Goal: Task Accomplishment & Management: Complete application form

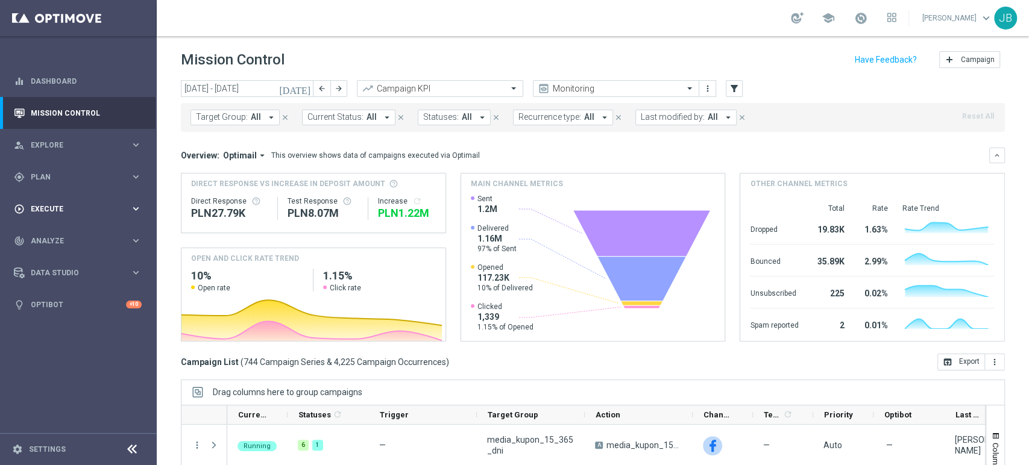
click at [63, 193] on div "play_circle_outline Execute keyboard_arrow_right" at bounding box center [77, 209] width 155 height 32
click at [70, 240] on div "Campaign Builder" at bounding box center [93, 234] width 124 height 18
click at [77, 235] on link "Campaign Builder" at bounding box center [78, 234] width 94 height 10
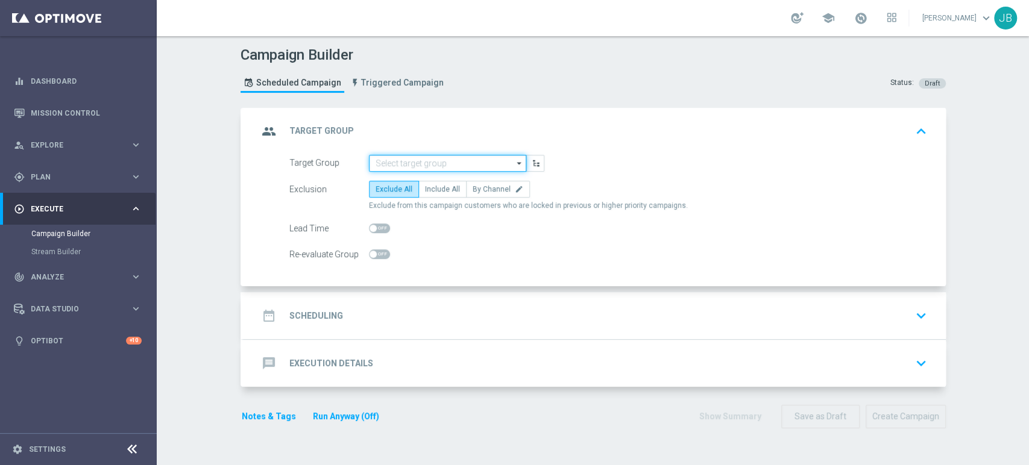
click at [424, 156] on input at bounding box center [447, 163] width 157 height 17
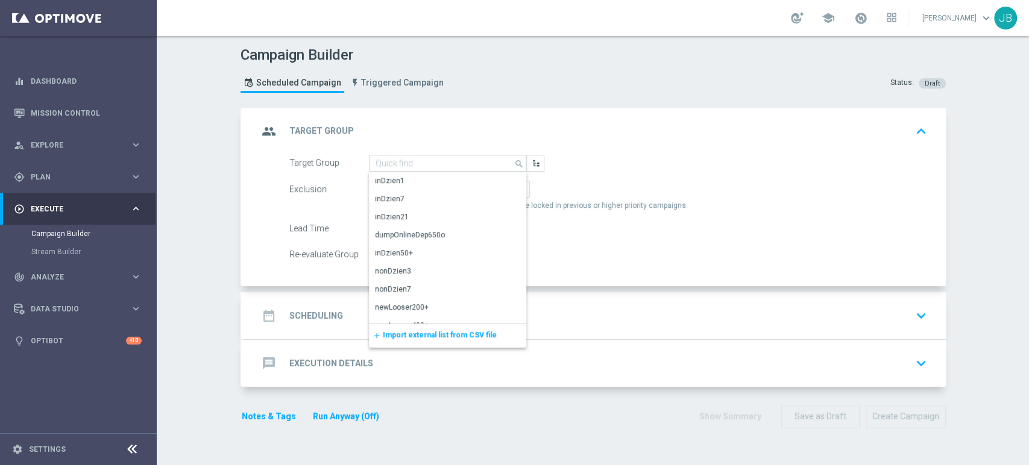
click at [417, 326] on div "add Import external list from CSV file" at bounding box center [447, 336] width 157 height 24
click at [415, 339] on span "Import external list from CSV file" at bounding box center [440, 335] width 114 height 8
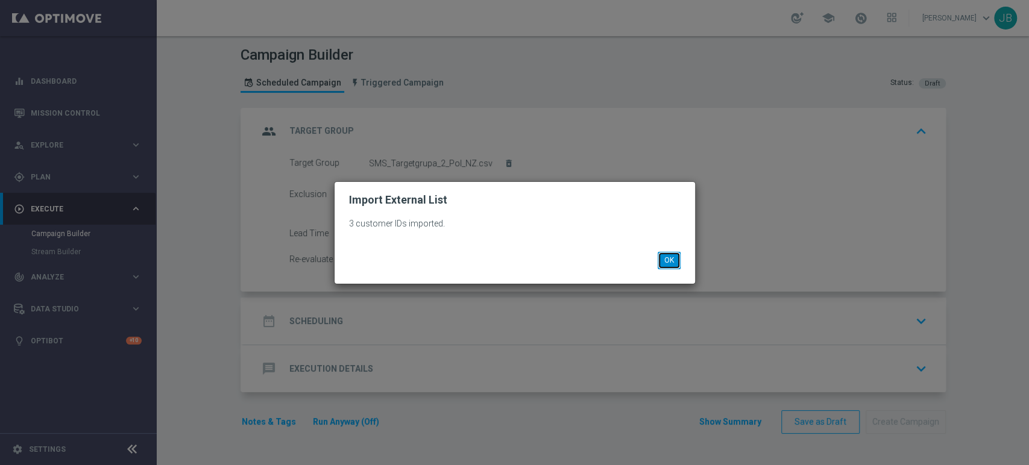
click at [665, 257] on button "OK" at bounding box center [668, 260] width 23 height 17
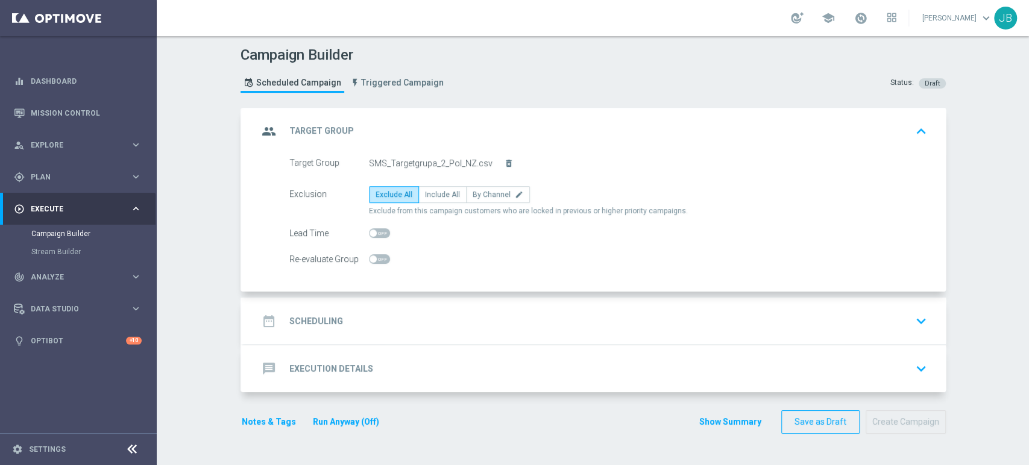
click at [437, 202] on div "Exclusion Exclude All Include All By Channel edit Exclude from this campaign cu…" at bounding box center [608, 201] width 638 height 30
click at [438, 196] on span "Include All" at bounding box center [442, 194] width 35 height 8
click at [433, 196] on input "Include All" at bounding box center [429, 197] width 8 height 8
radio input "true"
click at [410, 330] on div "date_range Scheduling keyboard_arrow_down" at bounding box center [594, 321] width 673 height 23
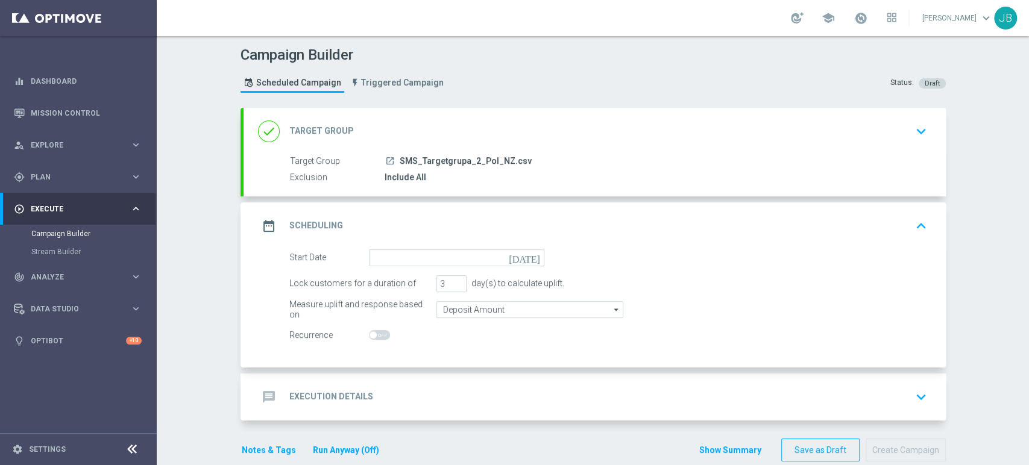
click at [447, 246] on div "date_range Scheduling keyboard_arrow_up" at bounding box center [594, 225] width 702 height 47
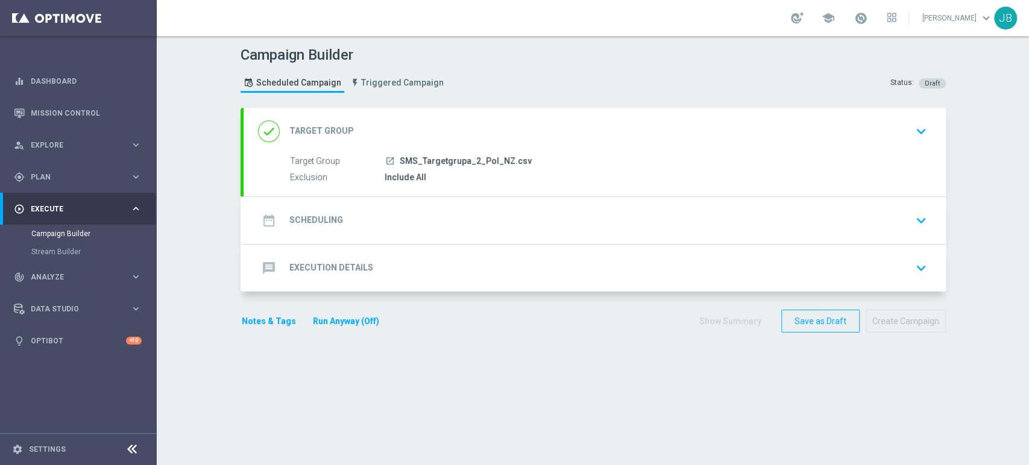
click at [447, 234] on div "date_range Scheduling keyboard_arrow_down" at bounding box center [594, 220] width 702 height 47
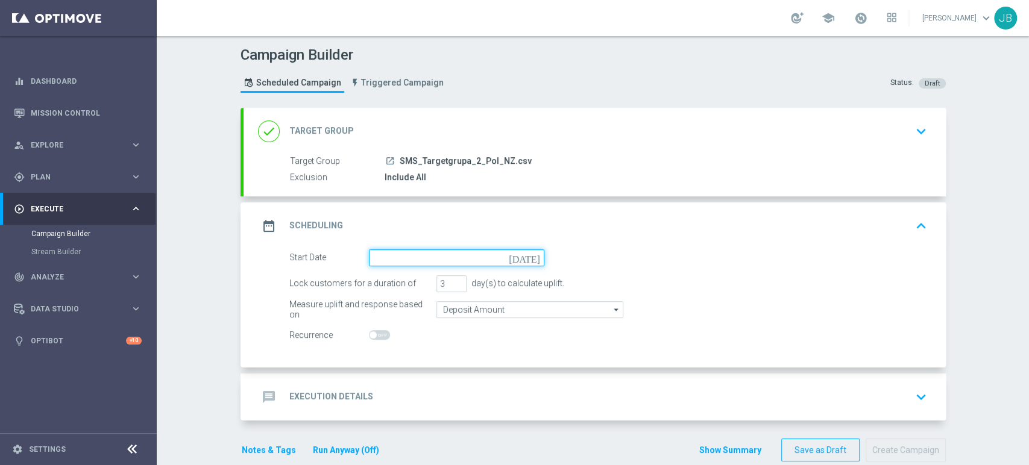
click at [444, 259] on input at bounding box center [456, 257] width 175 height 17
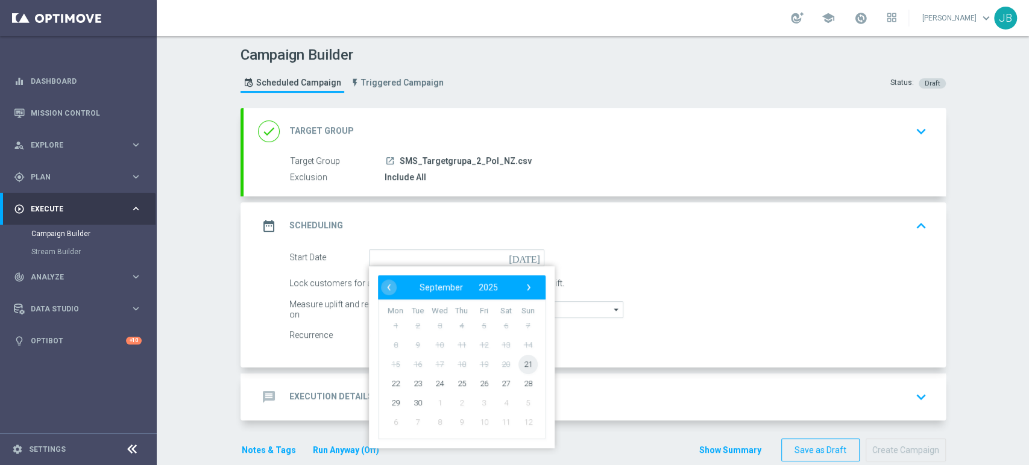
click at [518, 363] on span "21" at bounding box center [527, 363] width 19 height 19
type input "[DATE]"
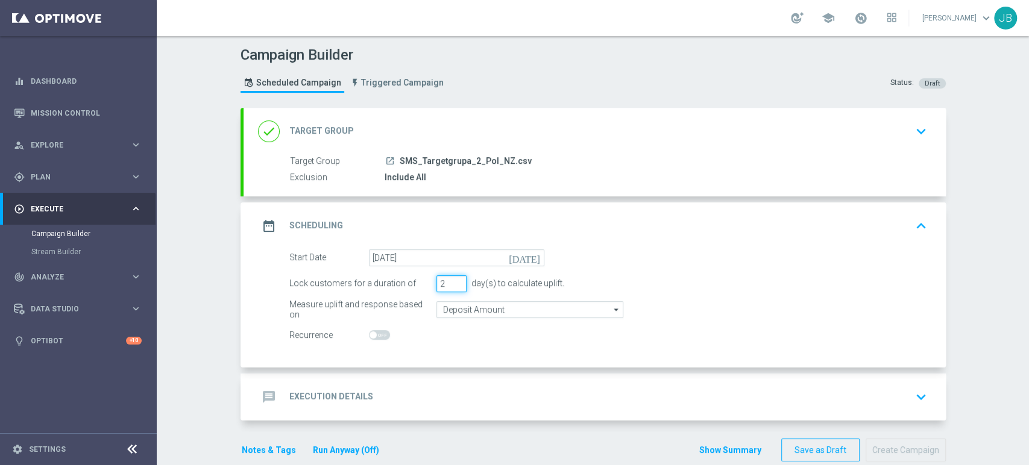
click at [453, 286] on input "2" at bounding box center [451, 283] width 30 height 17
type input "1"
click at [453, 286] on input "1" at bounding box center [451, 283] width 30 height 17
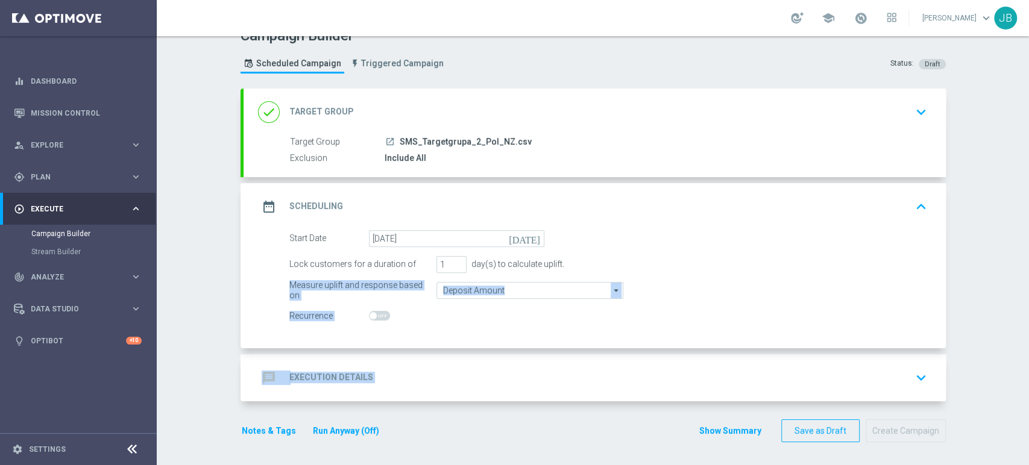
drag, startPoint x: 1028, startPoint y: 304, endPoint x: 1028, endPoint y: 357, distance: 52.4
click at [1028, 357] on div "Campaign Builder Scheduled Campaign Triggered Campaign Status: Draft done Targe…" at bounding box center [593, 250] width 872 height 429
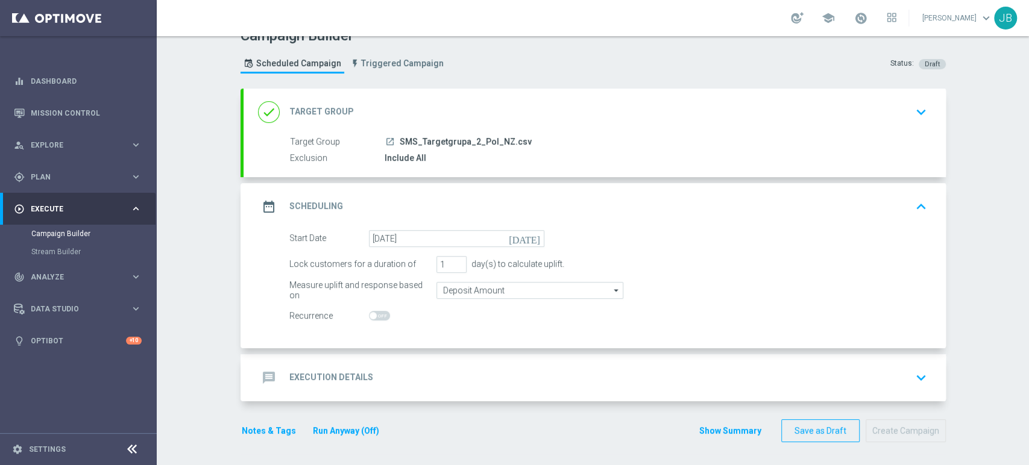
click at [993, 266] on div "Campaign Builder Scheduled Campaign Triggered Campaign Status: Draft done Targe…" at bounding box center [593, 250] width 872 height 429
click at [912, 377] on icon "keyboard_arrow_down" at bounding box center [921, 378] width 18 height 18
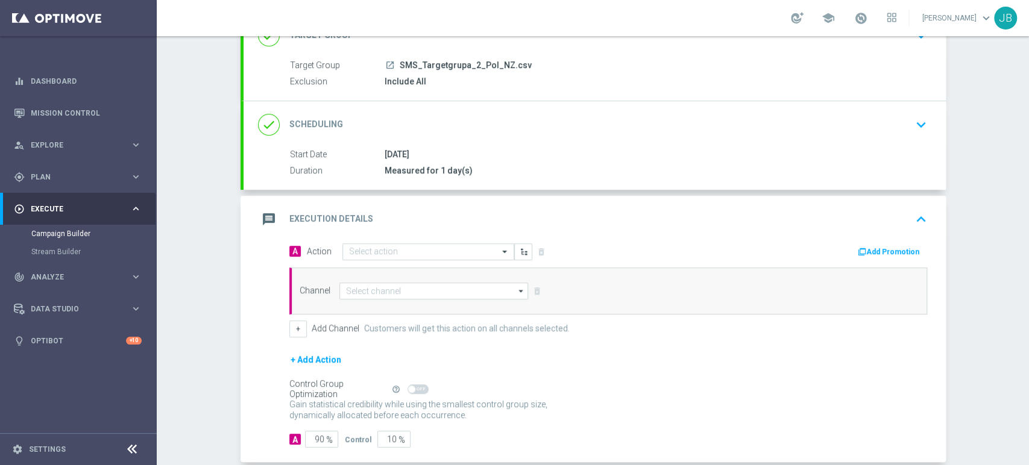
scroll to position [121, 0]
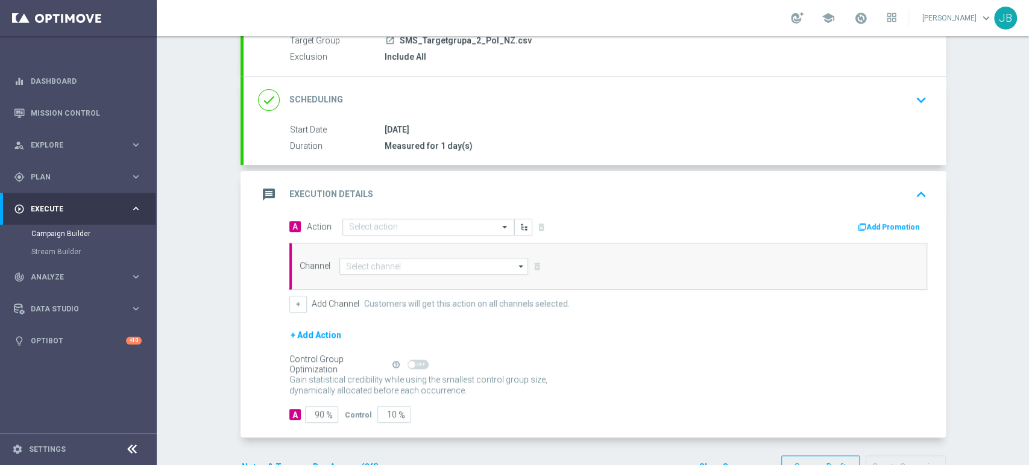
drag, startPoint x: 1028, startPoint y: 312, endPoint x: 1028, endPoint y: 382, distance: 70.5
click at [1028, 382] on div "Campaign Builder Scheduled Campaign Triggered Campaign Status: Draft done Targe…" at bounding box center [593, 250] width 872 height 429
click at [817, 361] on div "Control Group Optimization Self Optimizing Campaign help_outline" at bounding box center [608, 364] width 638 height 13
click at [315, 412] on input "90" at bounding box center [321, 414] width 33 height 17
type input "0"
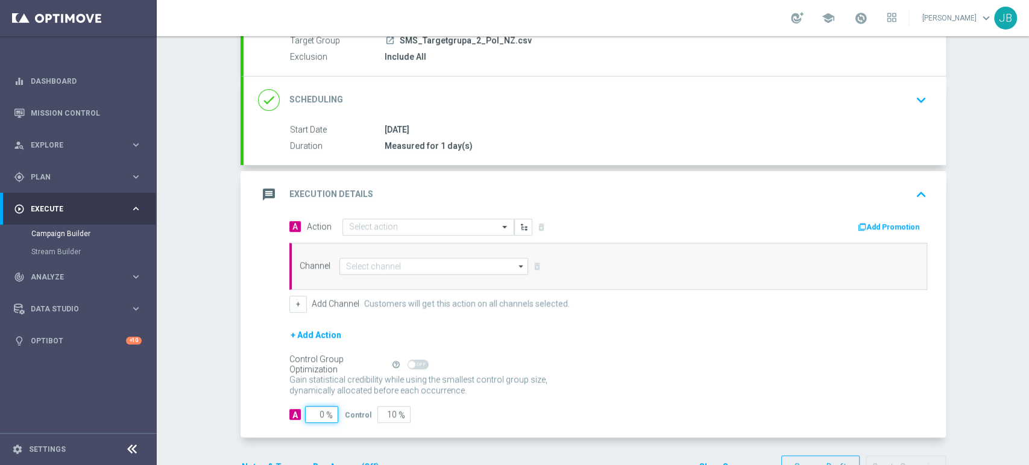
type input "100"
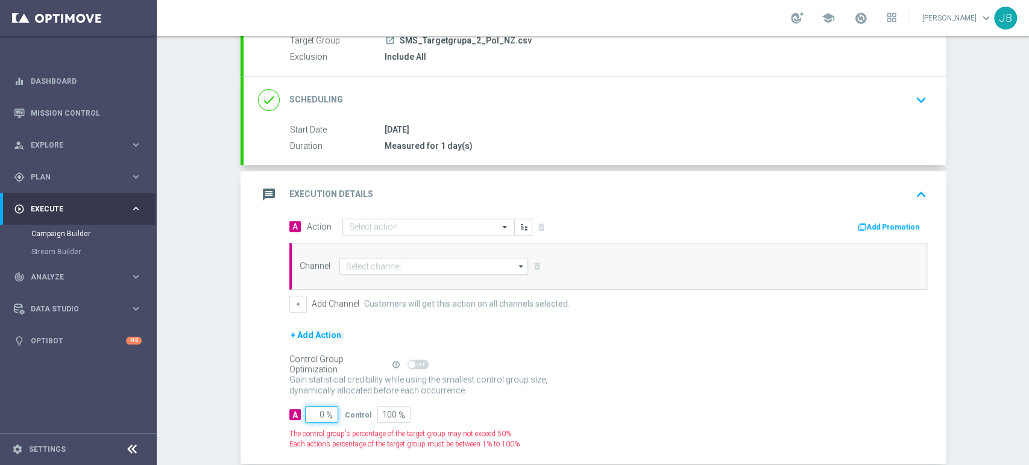
type input "10"
type input "90"
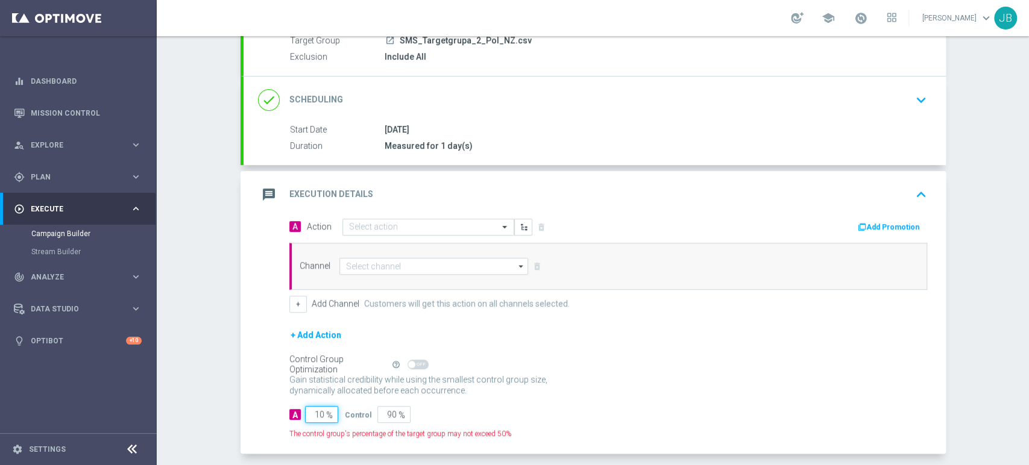
type input "100"
type input "0"
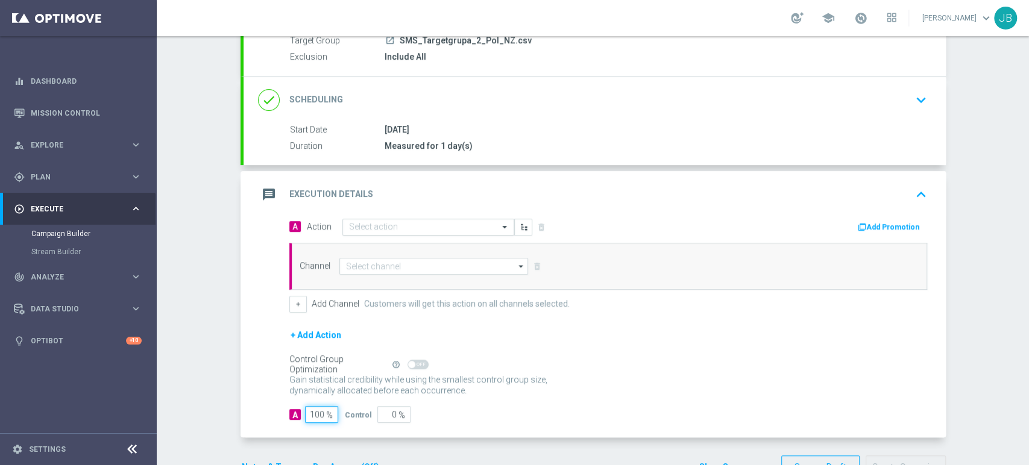
type input "100"
click at [389, 222] on input "text" at bounding box center [416, 227] width 134 height 10
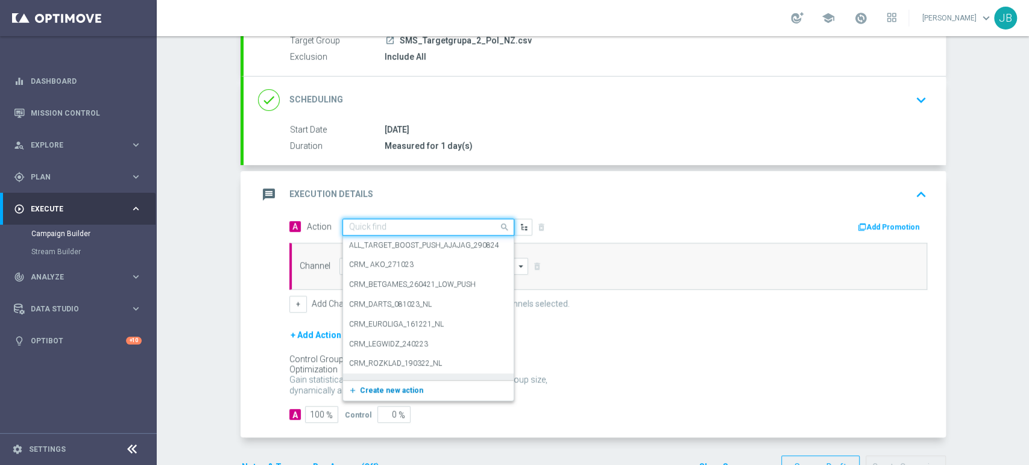
click at [375, 392] on span "Create new action" at bounding box center [391, 390] width 63 height 8
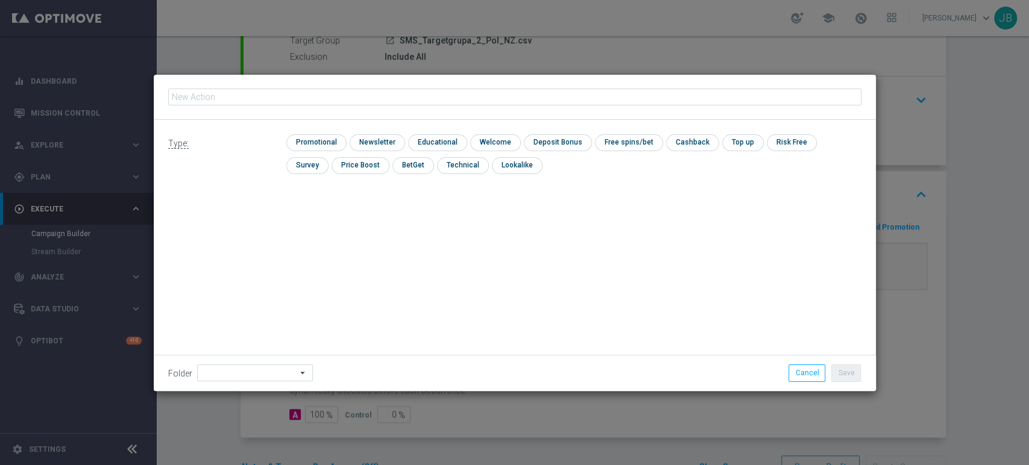
type input "(LPZ - SMS) [GEOGRAPHIC_DATA]-NZ_[PHONE_NUMBER]"
click at [374, 139] on input "checkbox" at bounding box center [376, 142] width 52 height 16
checkbox input "true"
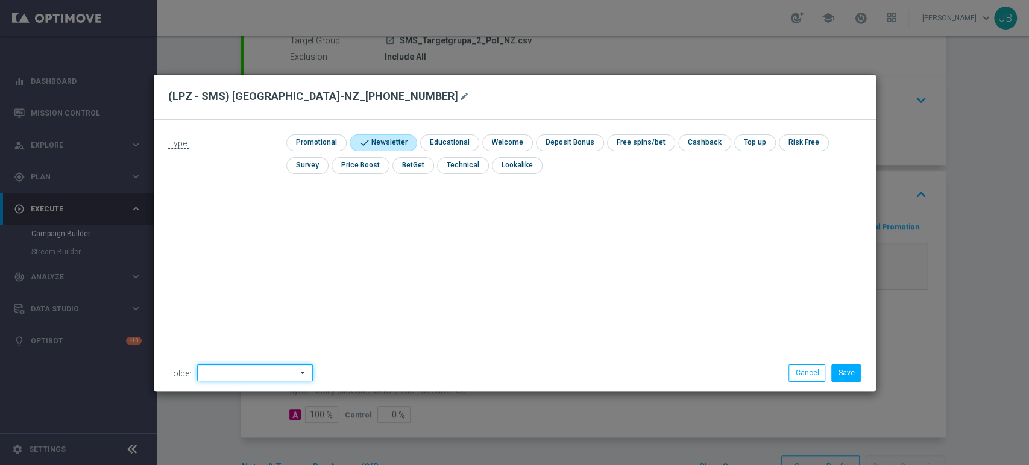
click at [242, 378] on input at bounding box center [255, 373] width 116 height 17
click at [248, 259] on div "[PERSON_NAME]" at bounding box center [253, 251] width 112 height 18
type input "[PERSON_NAME]"
click at [845, 375] on button "Save" at bounding box center [846, 373] width 30 height 17
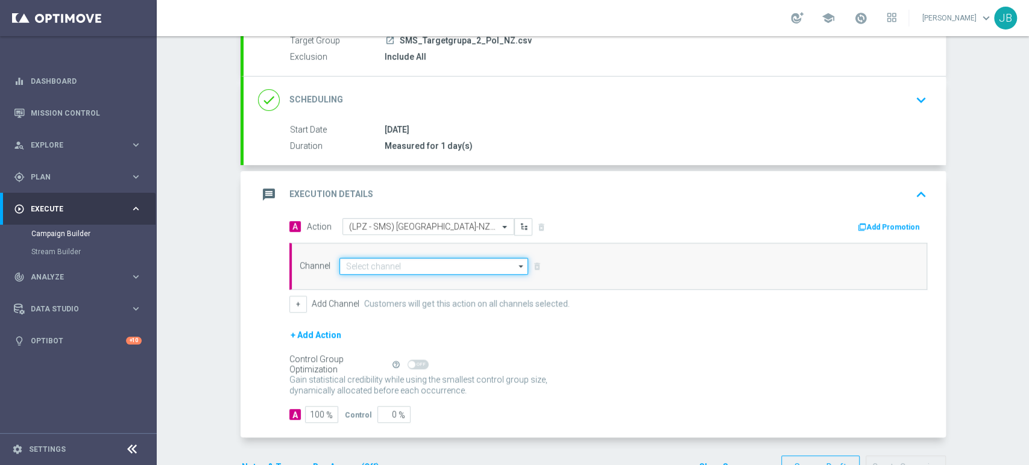
drag, startPoint x: 456, startPoint y: 265, endPoint x: 447, endPoint y: 275, distance: 13.3
click at [447, 275] on div "Channel arrow_drop_down Drag here to set row groups Drag here to set column lab…" at bounding box center [608, 266] width 638 height 47
click at [443, 262] on input at bounding box center [433, 266] width 189 height 17
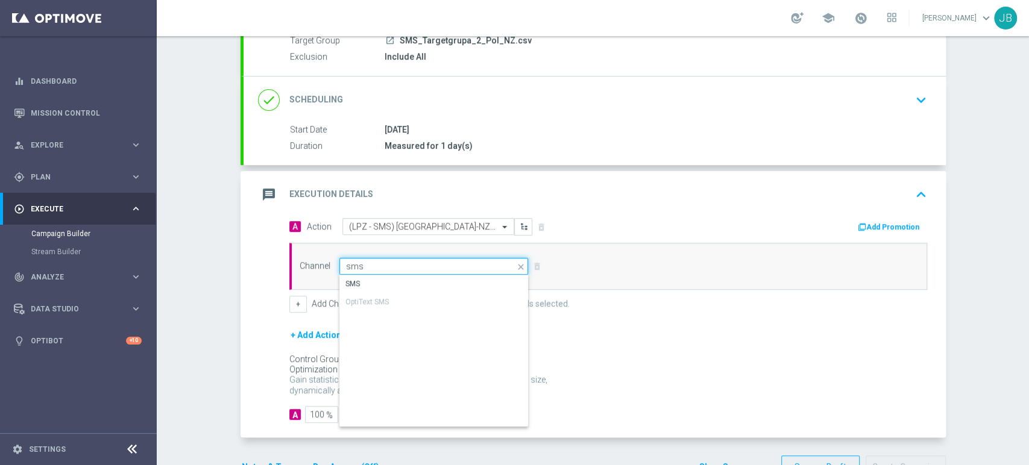
click at [439, 272] on input "sms" at bounding box center [433, 266] width 189 height 17
click at [438, 278] on div "SMS" at bounding box center [434, 283] width 190 height 17
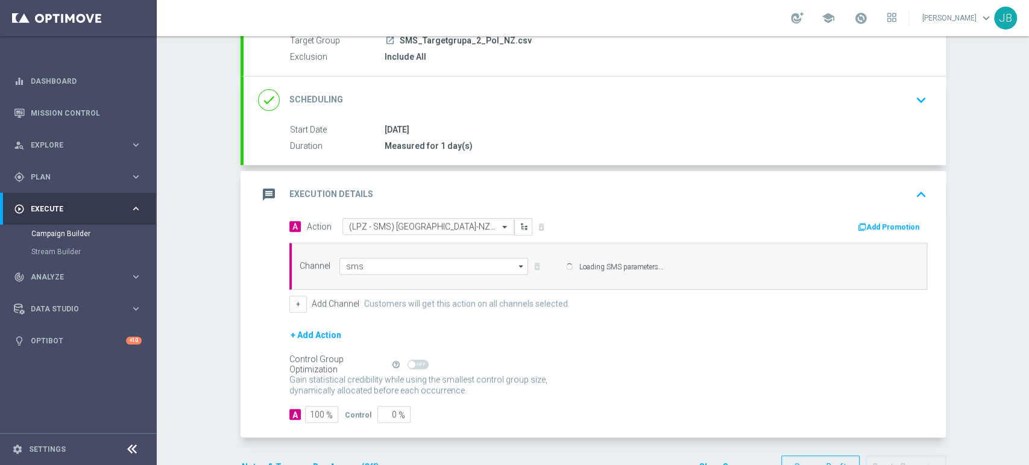
type input "SMS"
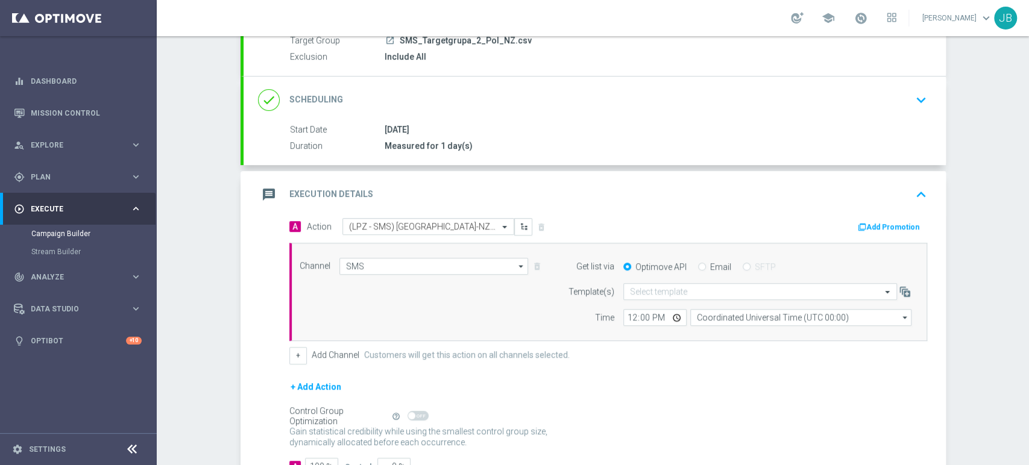
scroll to position [208, 0]
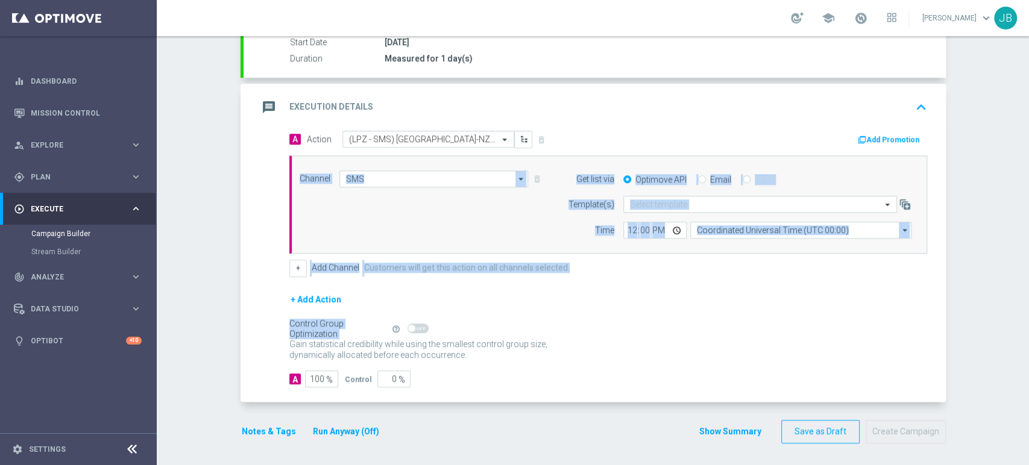
drag, startPoint x: 1028, startPoint y: 265, endPoint x: 1028, endPoint y: 358, distance: 92.8
click at [1028, 358] on div "Campaign Builder Scheduled Campaign Triggered Campaign Status: Draft done Targe…" at bounding box center [593, 250] width 872 height 429
click at [1010, 344] on div "Campaign Builder Scheduled Campaign Triggered Campaign Status: Draft done Targe…" at bounding box center [593, 250] width 872 height 429
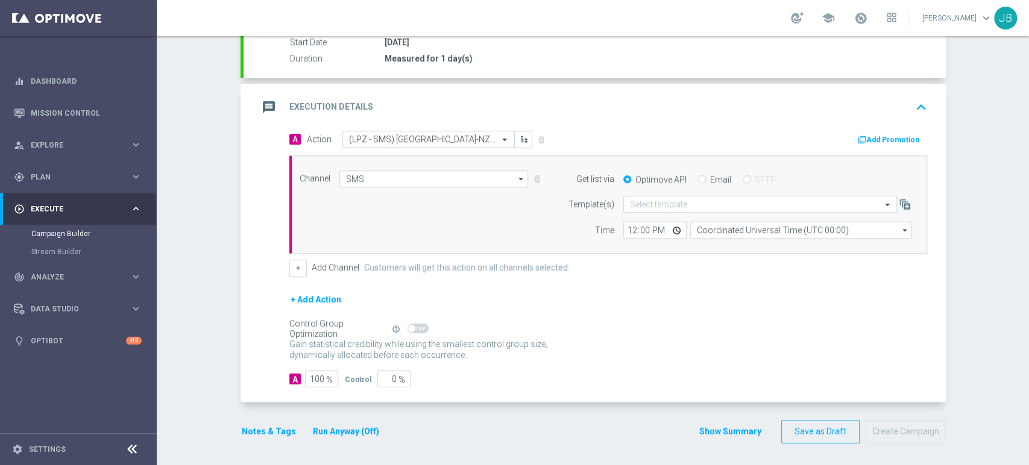
scroll to position [0, 0]
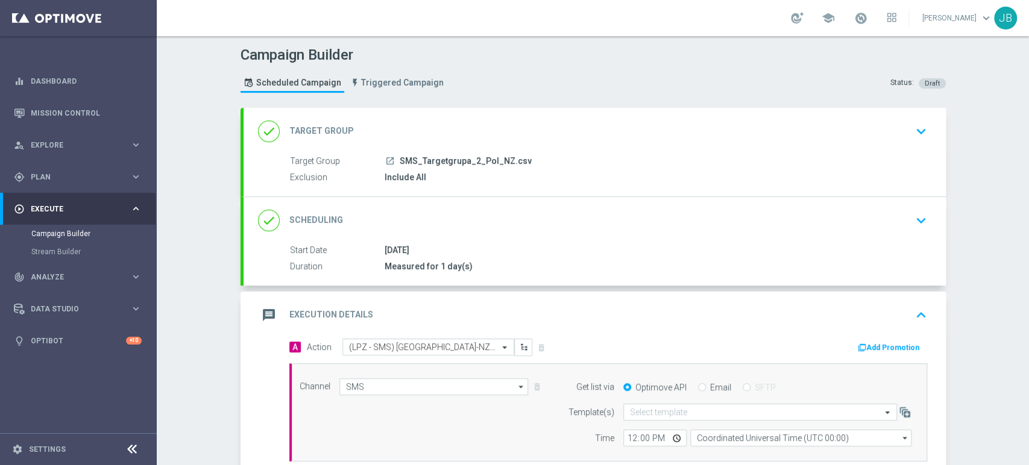
click at [994, 171] on div "Campaign Builder Scheduled Campaign Triggered Campaign Status: Draft done Targe…" at bounding box center [593, 250] width 872 height 429
click at [916, 122] on icon "keyboard_arrow_down" at bounding box center [921, 131] width 18 height 18
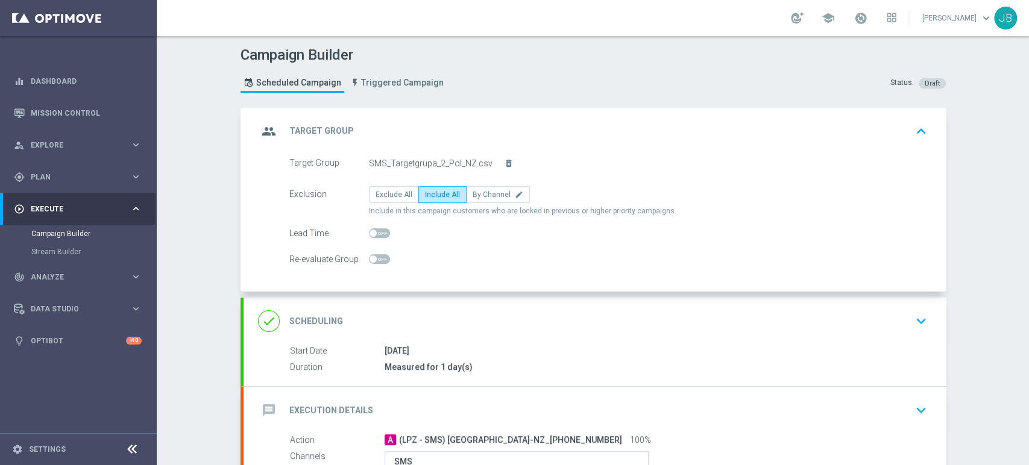
click at [987, 177] on div "Campaign Builder Scheduled Campaign Triggered Campaign Status: Draft group Targ…" at bounding box center [593, 250] width 872 height 429
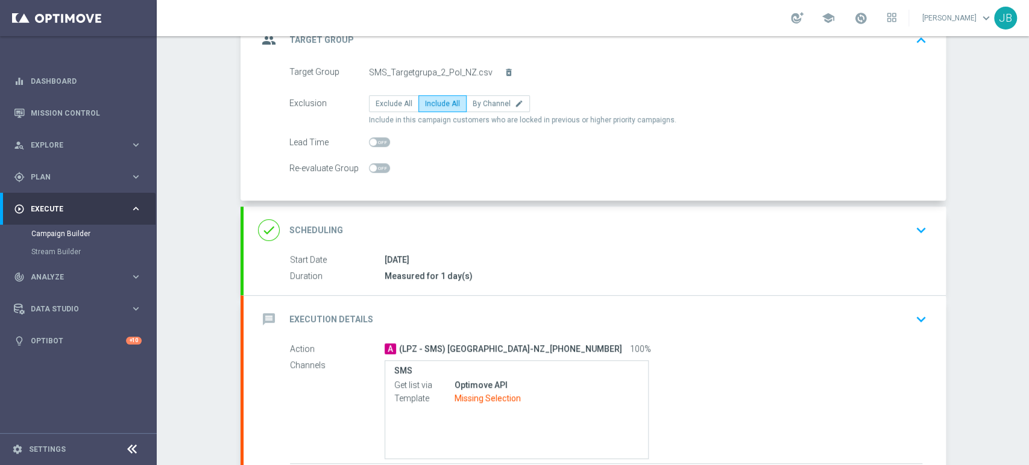
scroll to position [109, 0]
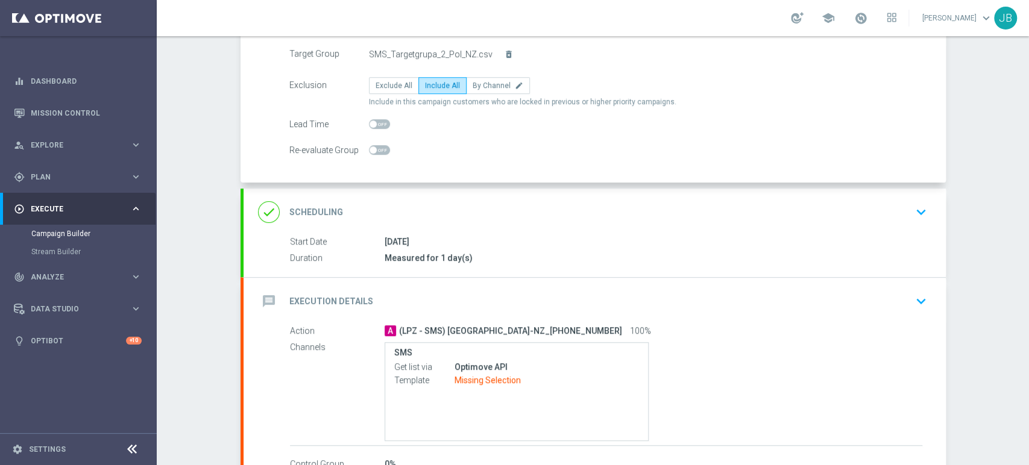
click at [912, 214] on icon "keyboard_arrow_down" at bounding box center [921, 212] width 18 height 18
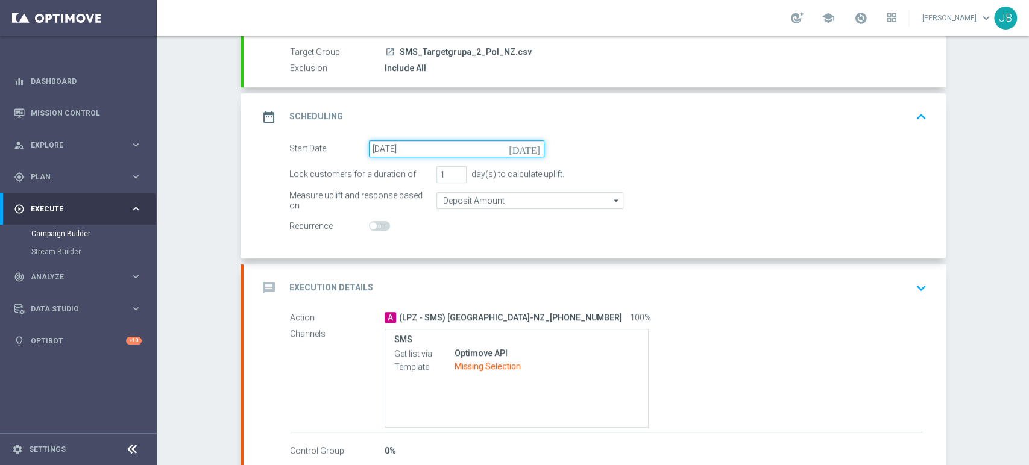
click at [508, 153] on input "[DATE]" at bounding box center [456, 148] width 175 height 17
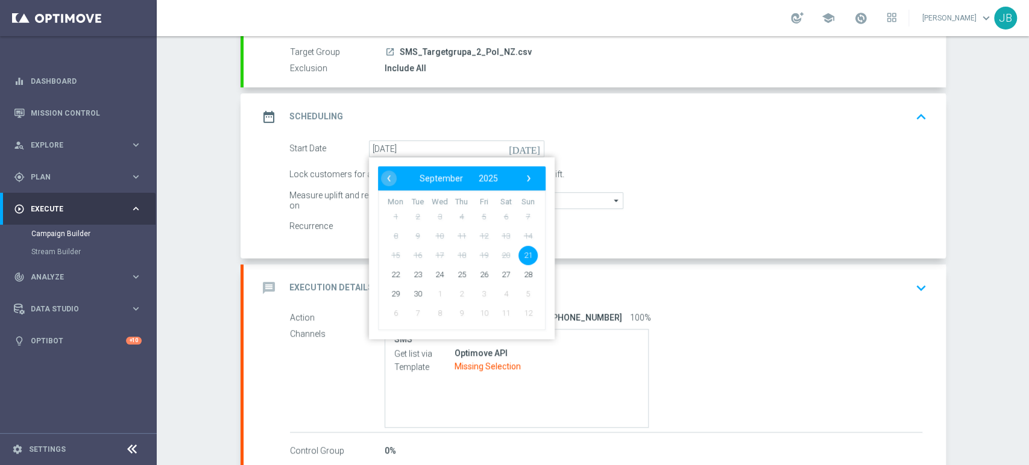
click at [999, 215] on div "Campaign Builder Scheduled Campaign Triggered Campaign Status: Draft done Targe…" at bounding box center [593, 250] width 872 height 429
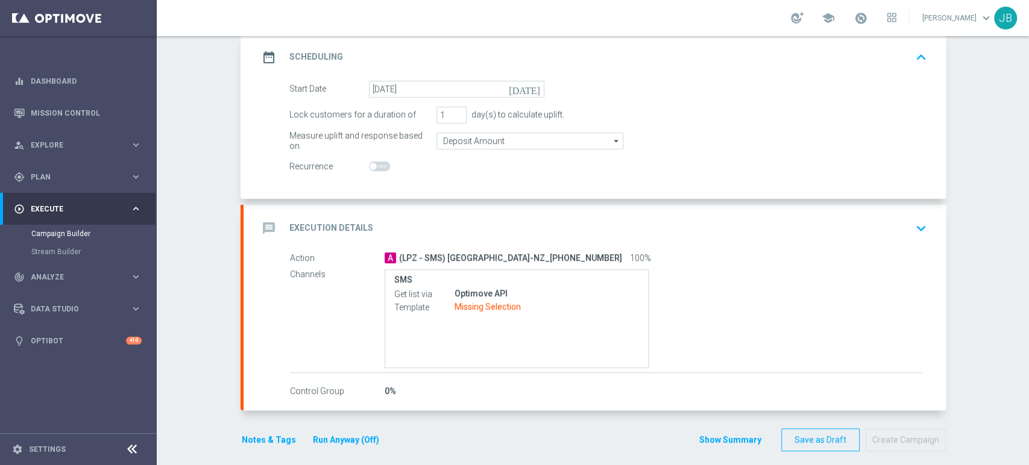
scroll to position [178, 0]
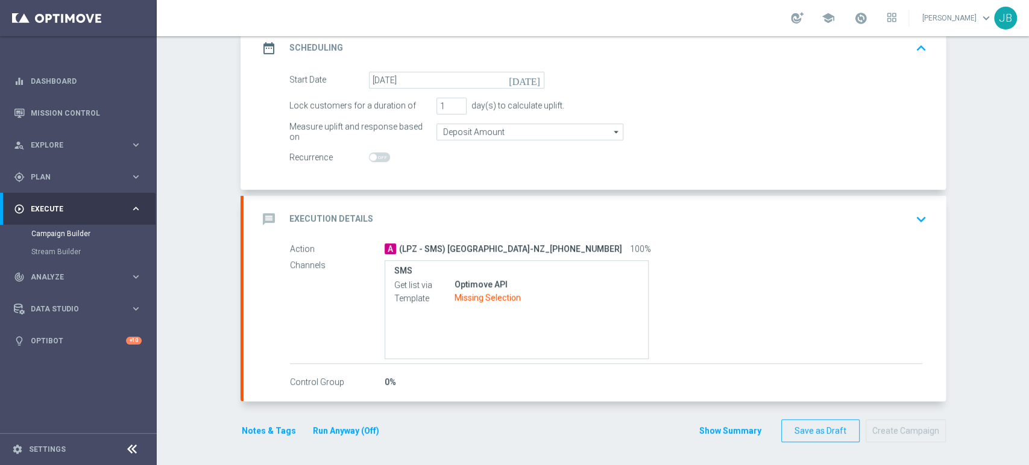
drag, startPoint x: 1028, startPoint y: 251, endPoint x: 1027, endPoint y: 313, distance: 62.1
click at [1027, 313] on div "Campaign Builder Scheduled Campaign Triggered Campaign Status: Draft done Targe…" at bounding box center [593, 250] width 872 height 429
click at [911, 222] on button "keyboard_arrow_down" at bounding box center [921, 219] width 20 height 23
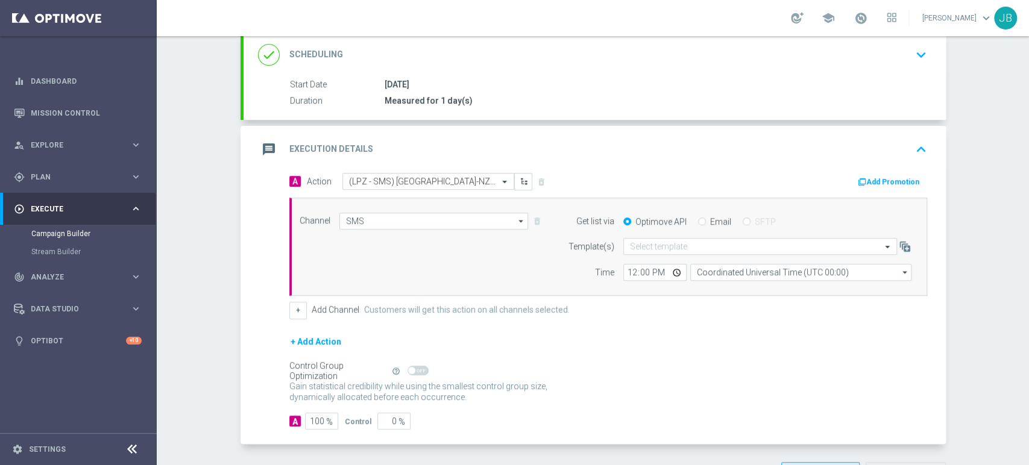
scroll to position [208, 0]
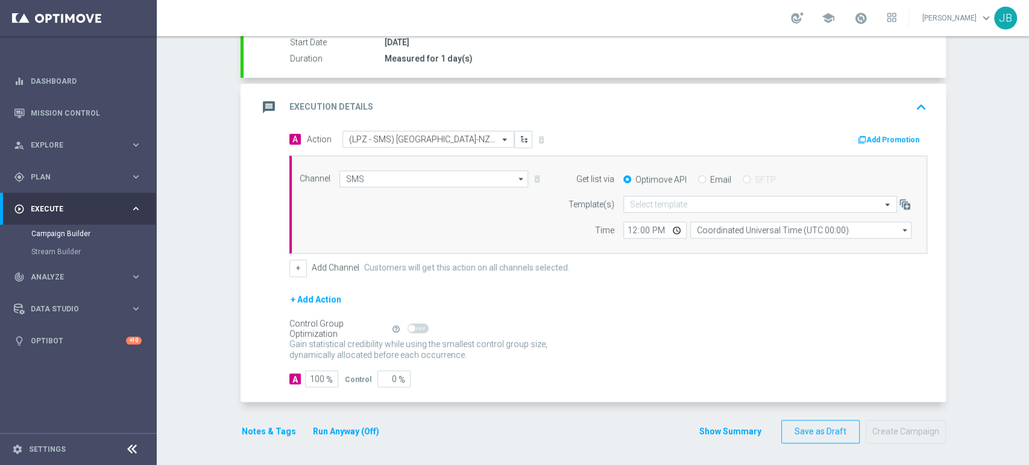
click at [978, 283] on div "Campaign Builder Scheduled Campaign Triggered Campaign Status: Draft done Targe…" at bounding box center [593, 250] width 872 height 429
click at [683, 203] on input "text" at bounding box center [748, 204] width 236 height 10
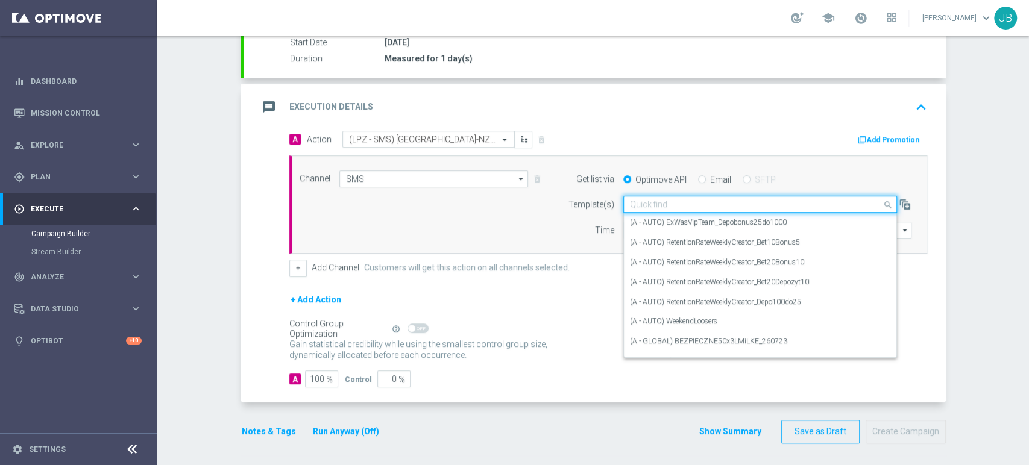
paste input "(LPZ - SMS) [GEOGRAPHIC_DATA]-NZ_[PHONE_NUMBER]"
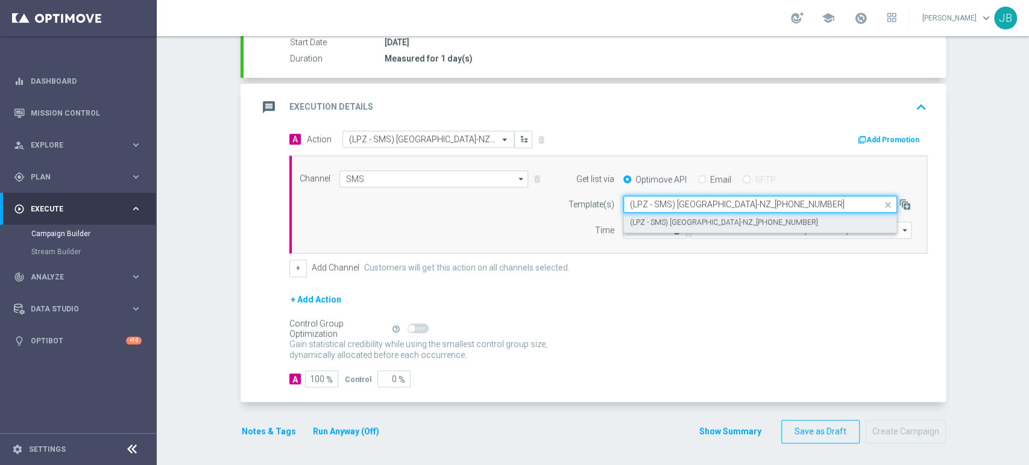
click at [667, 220] on label "(LPZ - SMS) [GEOGRAPHIC_DATA]-NZ_[PHONE_NUMBER]" at bounding box center [724, 223] width 188 height 10
type input "(LPZ - SMS) [GEOGRAPHIC_DATA]-NZ_[PHONE_NUMBER]"
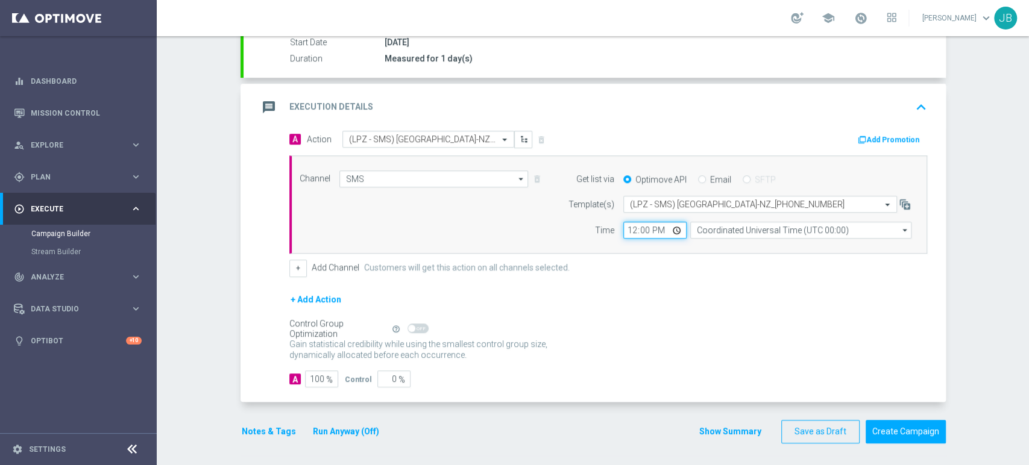
click at [627, 225] on input "12:00" at bounding box center [654, 230] width 63 height 17
type input "09:03"
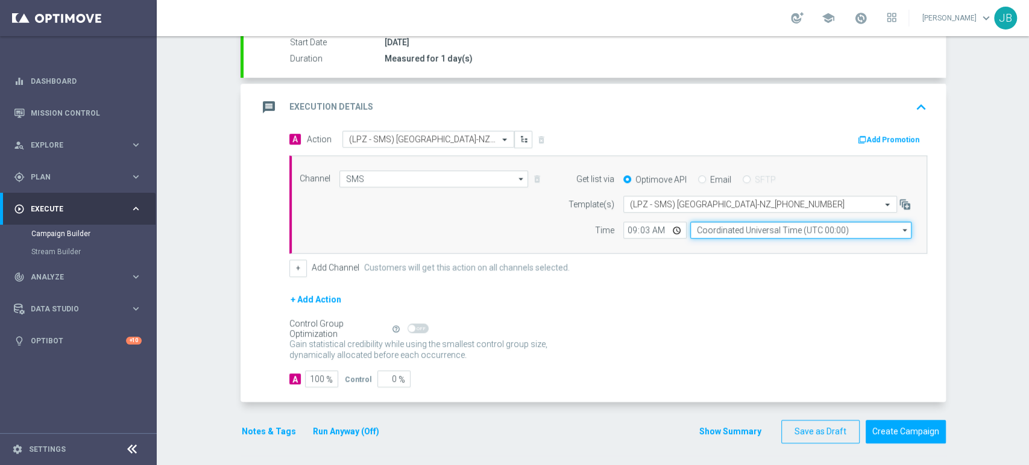
click at [719, 233] on input "Coordinated Universal Time (UTC 00:00)" at bounding box center [800, 230] width 221 height 17
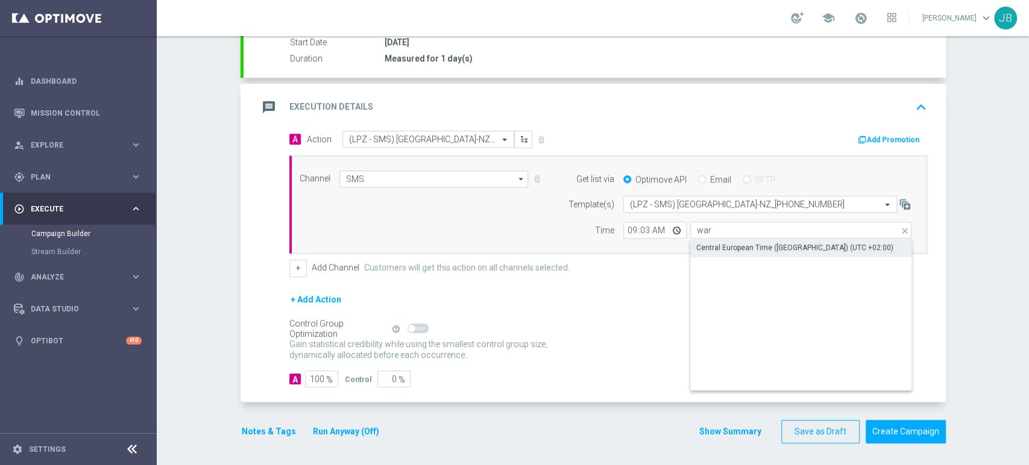
click at [719, 239] on div "Central European Time ([GEOGRAPHIC_DATA]) (UTC +02:00)" at bounding box center [801, 247] width 222 height 17
type input "Central European Time ([GEOGRAPHIC_DATA]) (UTC +02:00)"
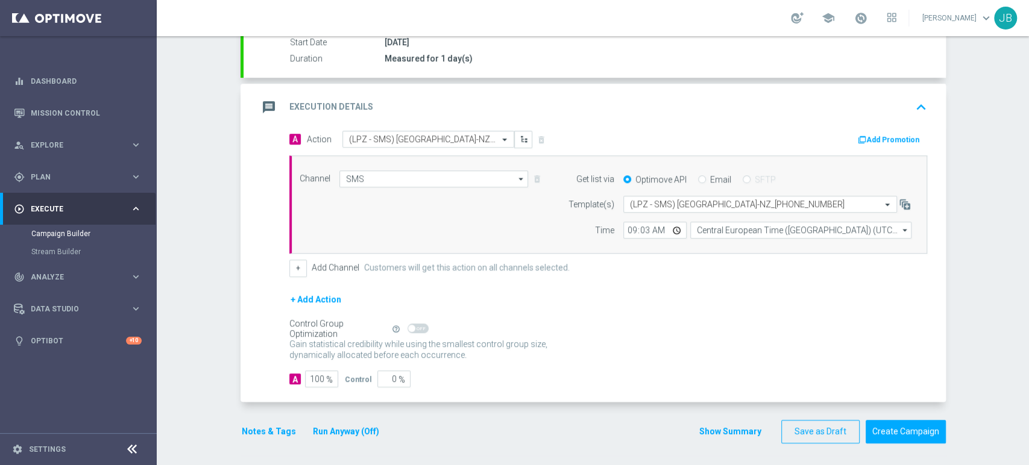
click at [968, 281] on div "Campaign Builder Scheduled Campaign Triggered Campaign Status: Draft done Targe…" at bounding box center [593, 250] width 872 height 429
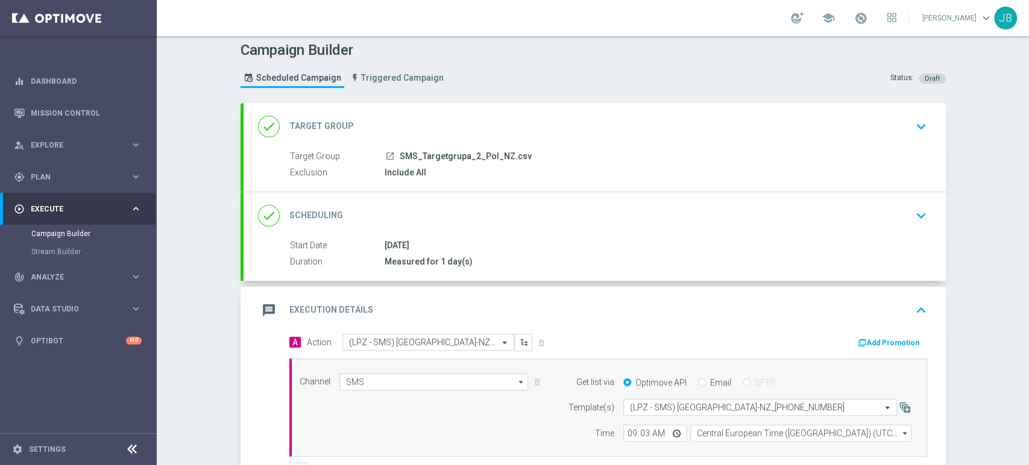
click at [1028, 119] on div "Campaign Builder Scheduled Campaign Triggered Campaign Status: Draft done Targe…" at bounding box center [593, 250] width 872 height 429
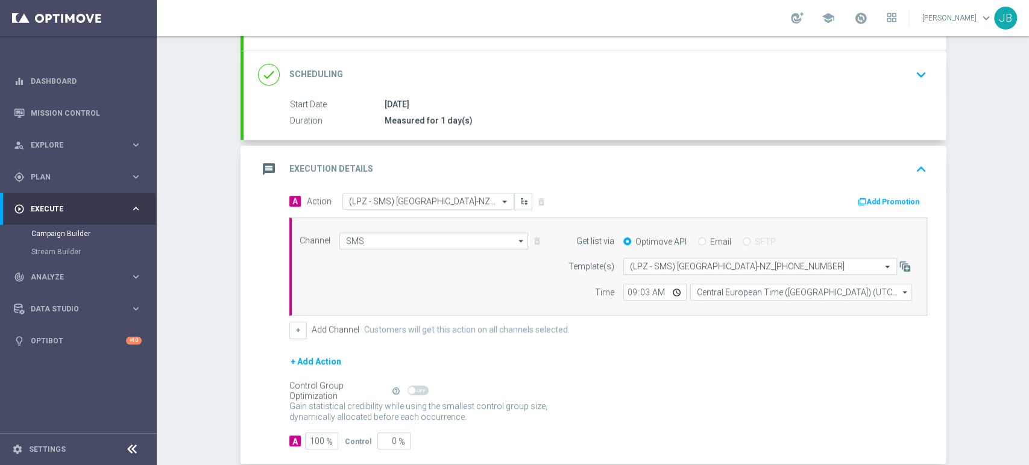
scroll to position [27, 0]
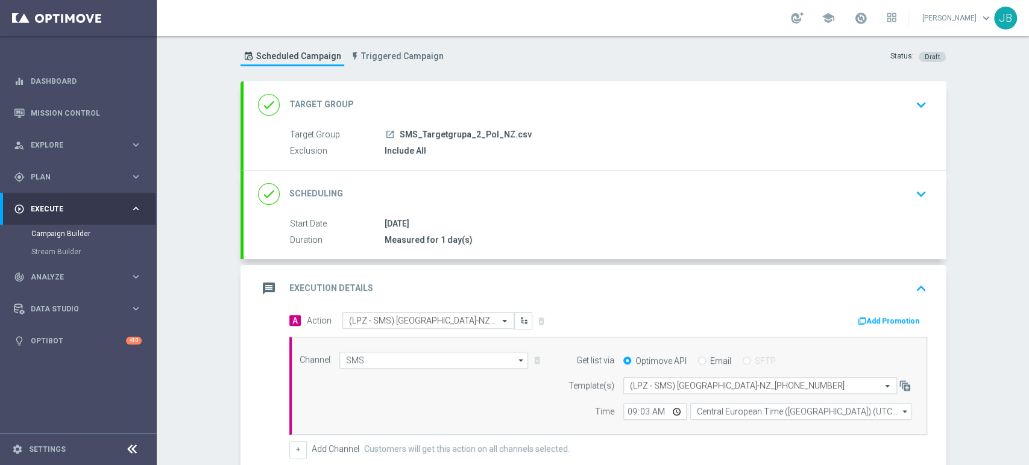
click at [1028, 61] on div "Campaign Builder Scheduled Campaign Triggered Campaign Status: Draft done Targe…" at bounding box center [593, 250] width 872 height 429
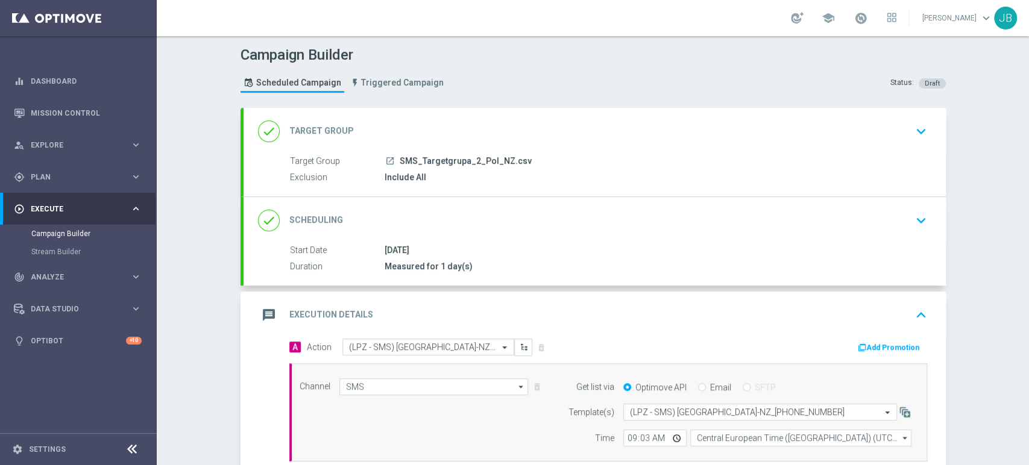
click at [975, 206] on div "Campaign Builder Scheduled Campaign Triggered Campaign Status: Draft done Targe…" at bounding box center [593, 250] width 872 height 429
click at [912, 129] on icon "keyboard_arrow_down" at bounding box center [921, 131] width 18 height 18
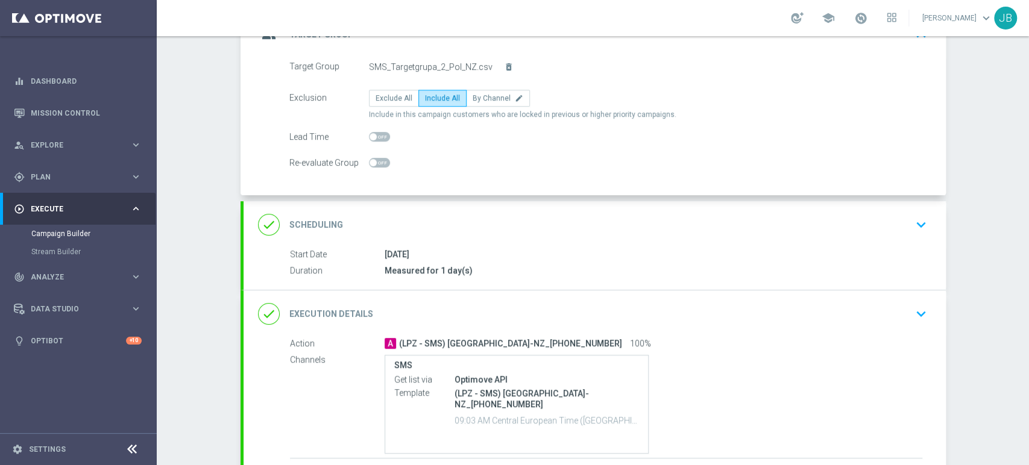
scroll to position [148, 0]
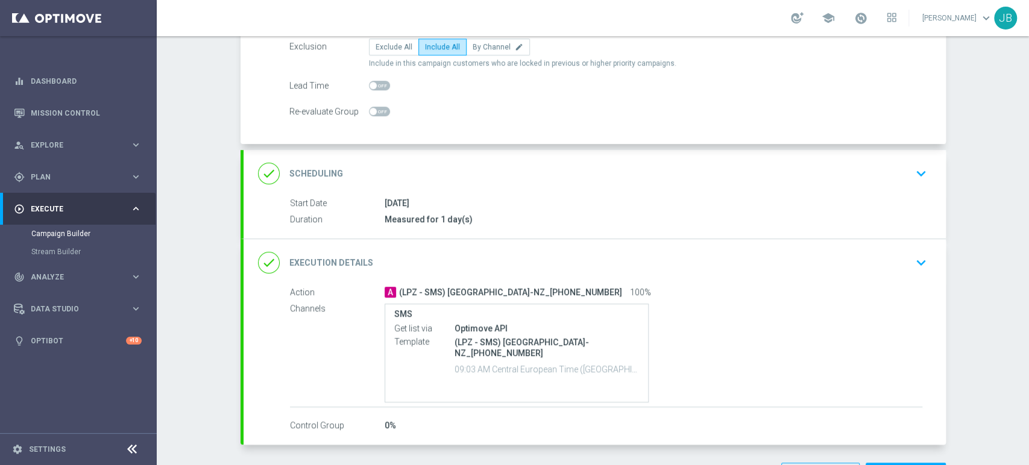
click at [920, 168] on icon "keyboard_arrow_down" at bounding box center [921, 174] width 18 height 18
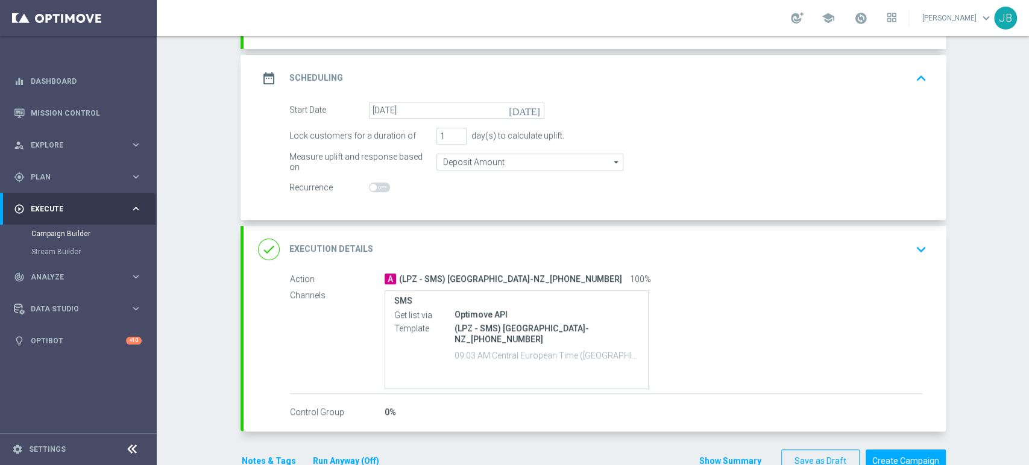
click at [892, 251] on div "done Execution Details keyboard_arrow_down" at bounding box center [594, 249] width 673 height 23
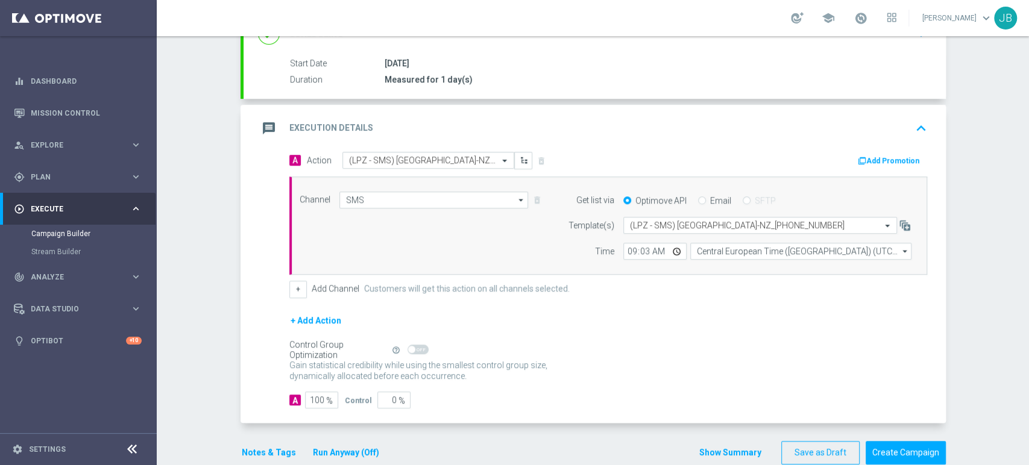
scroll to position [193, 0]
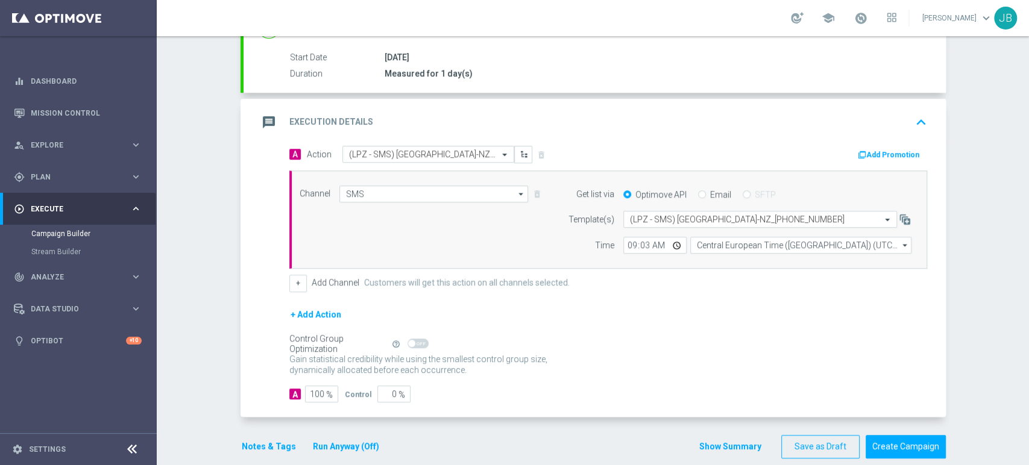
click at [855, 61] on div "[DATE]" at bounding box center [653, 57] width 538 height 12
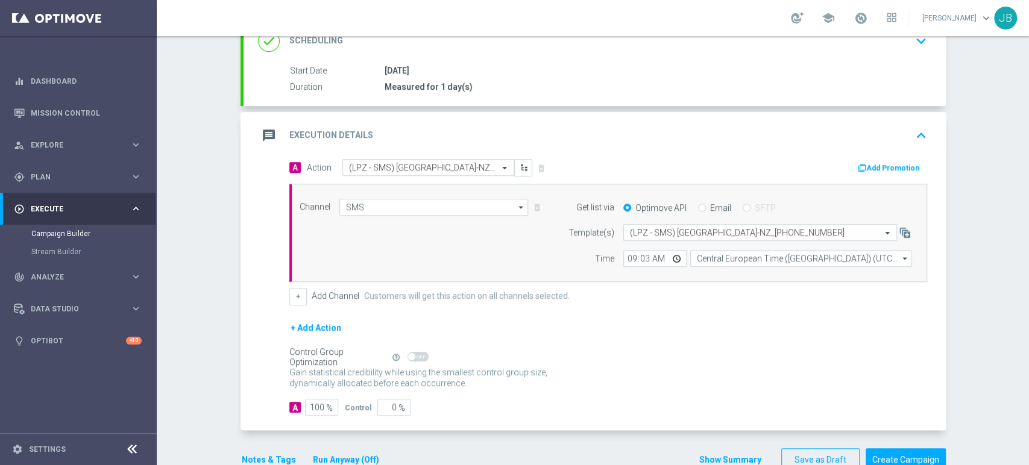
scroll to position [168, 0]
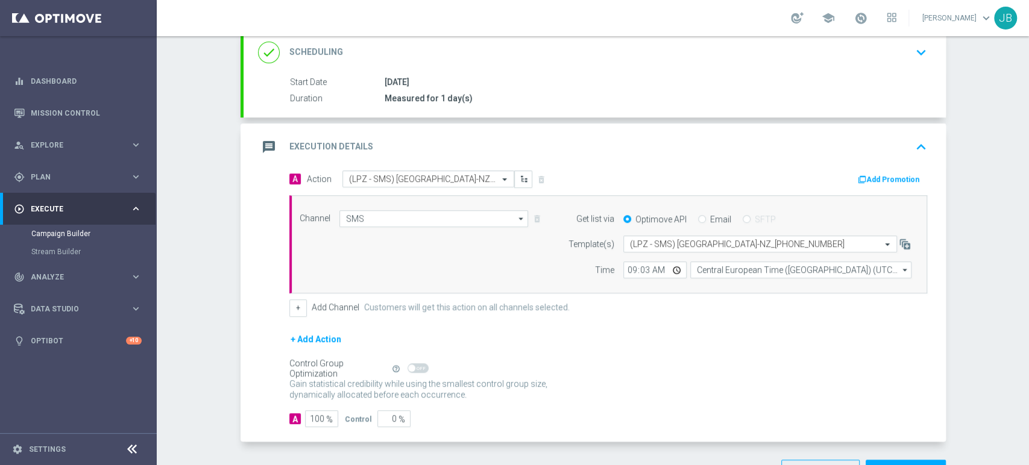
click at [912, 53] on icon "keyboard_arrow_down" at bounding box center [921, 52] width 18 height 18
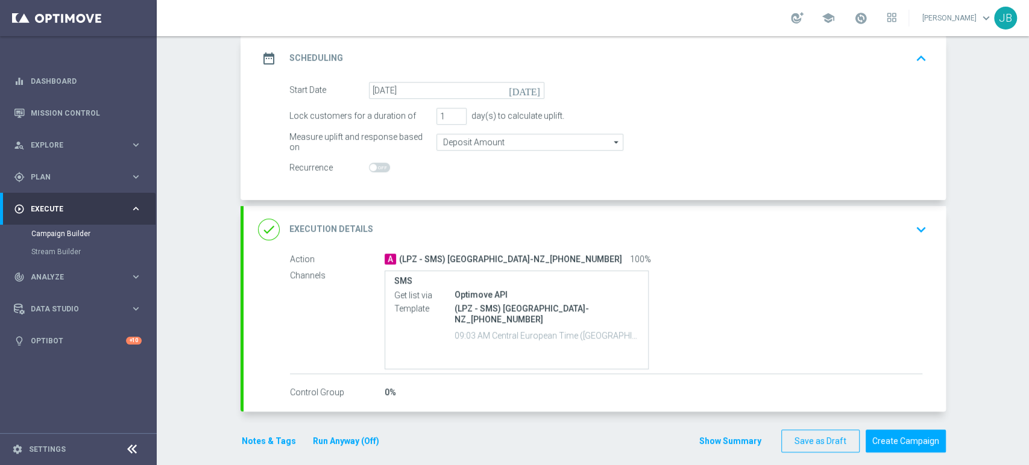
click at [533, 88] on icon "[DATE]" at bounding box center [527, 88] width 36 height 13
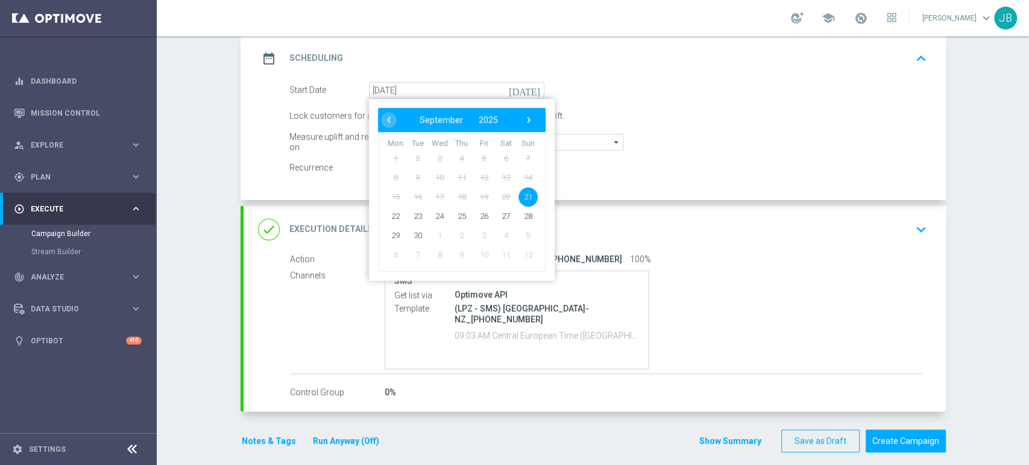
click at [723, 67] on div "date_range Scheduling keyboard_arrow_up" at bounding box center [594, 58] width 673 height 23
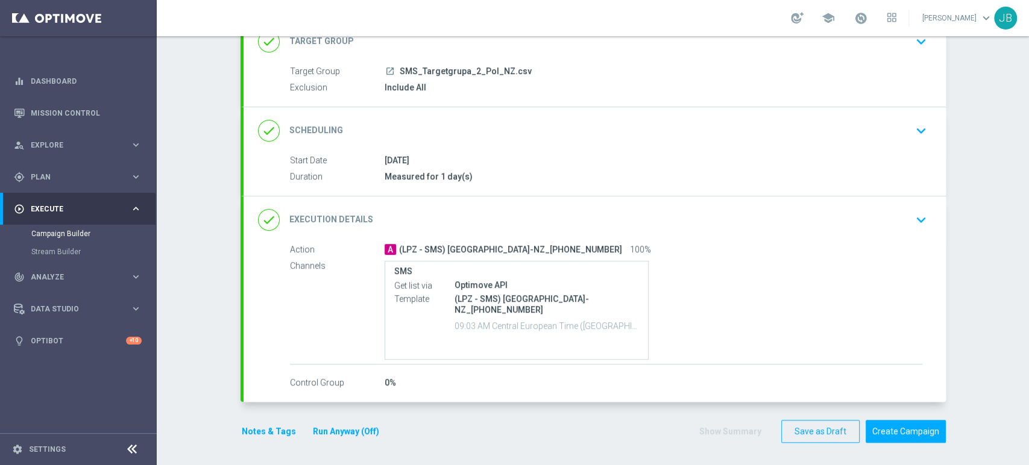
click at [912, 122] on icon "keyboard_arrow_down" at bounding box center [921, 131] width 18 height 18
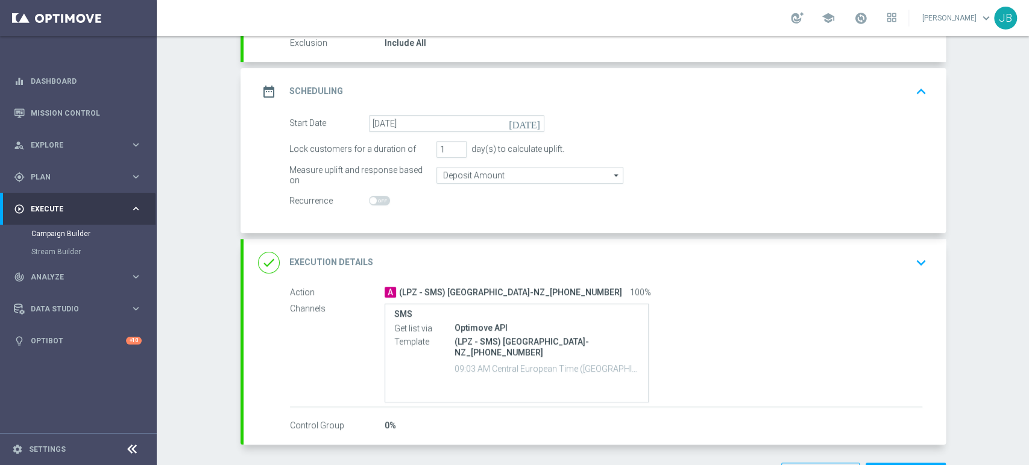
scroll to position [154, 0]
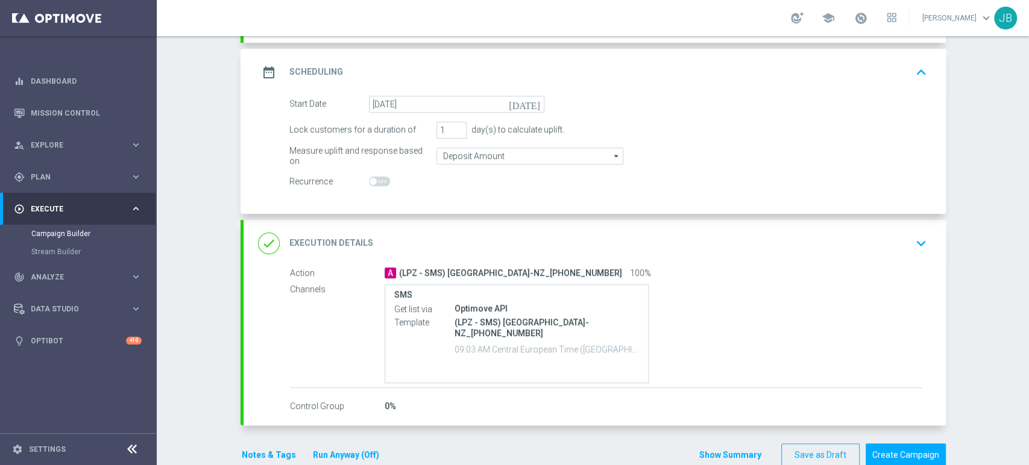
click at [918, 225] on div "done Execution Details keyboard_arrow_down" at bounding box center [594, 243] width 702 height 47
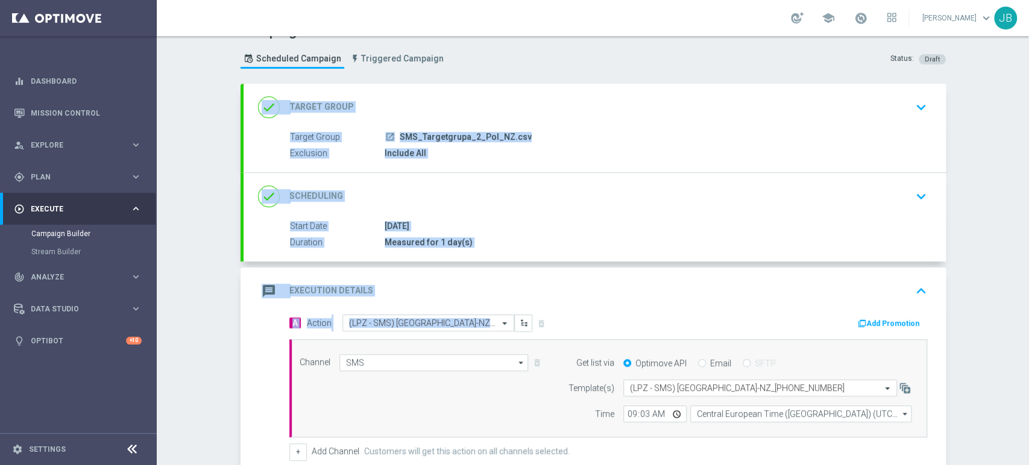
scroll to position [0, 0]
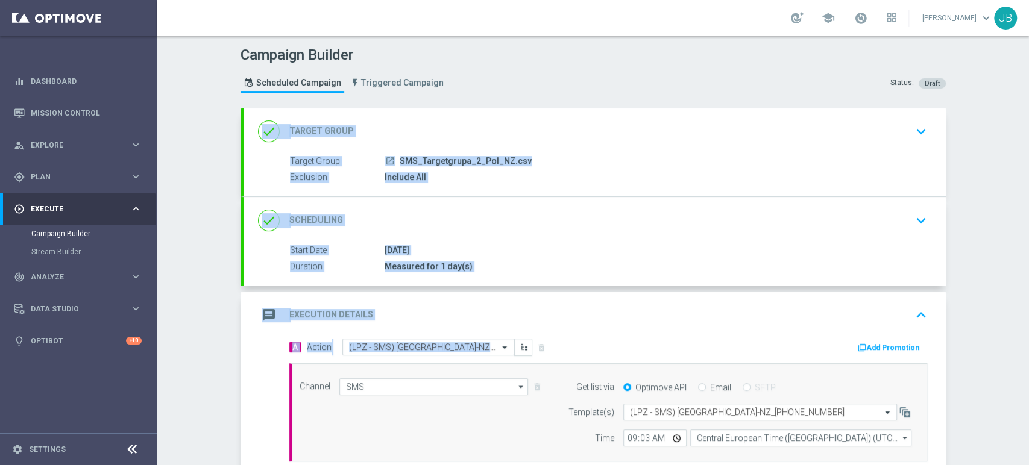
drag, startPoint x: 1028, startPoint y: 242, endPoint x: 1028, endPoint y: 105, distance: 136.8
click at [1028, 105] on div "Campaign Builder Scheduled Campaign Triggered Campaign Status: Draft done Targe…" at bounding box center [593, 250] width 872 height 429
click at [988, 170] on div "Campaign Builder Scheduled Campaign Triggered Campaign Status: Draft done Targe…" at bounding box center [593, 250] width 872 height 429
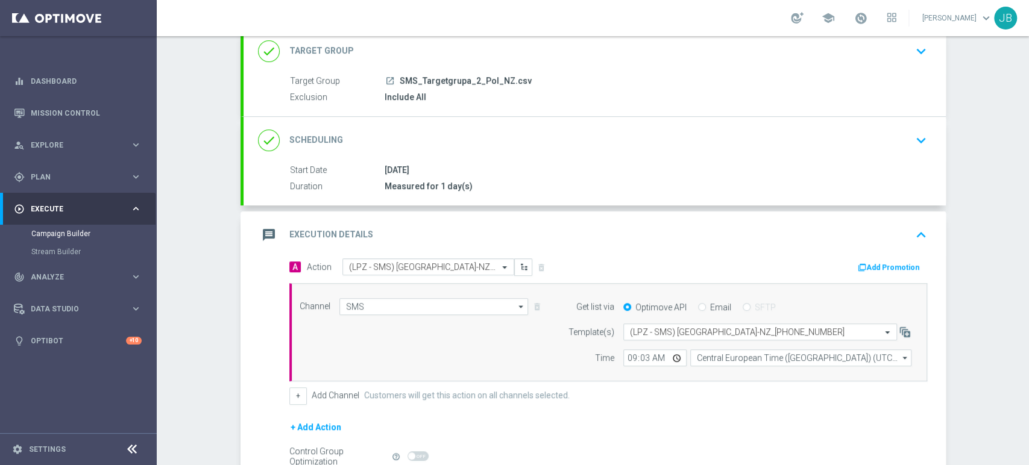
scroll to position [104, 0]
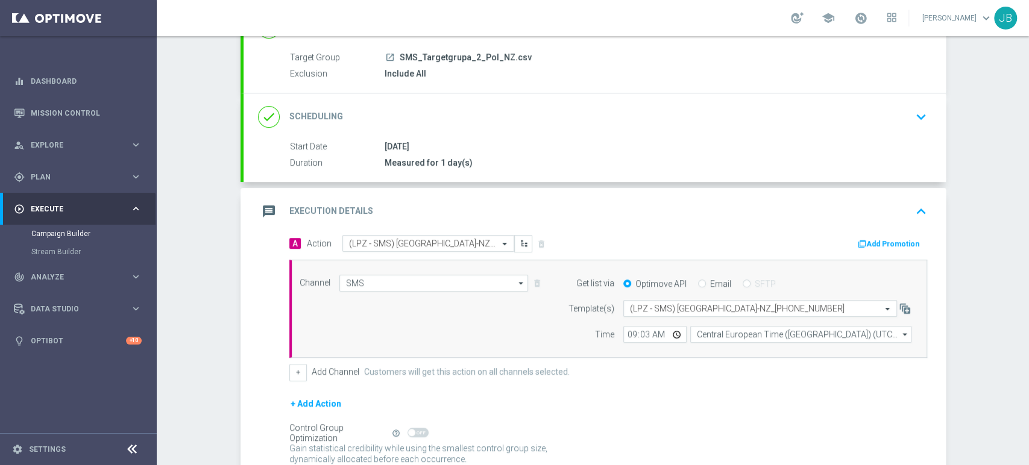
click at [924, 102] on div "done Scheduling keyboard_arrow_down" at bounding box center [594, 116] width 702 height 47
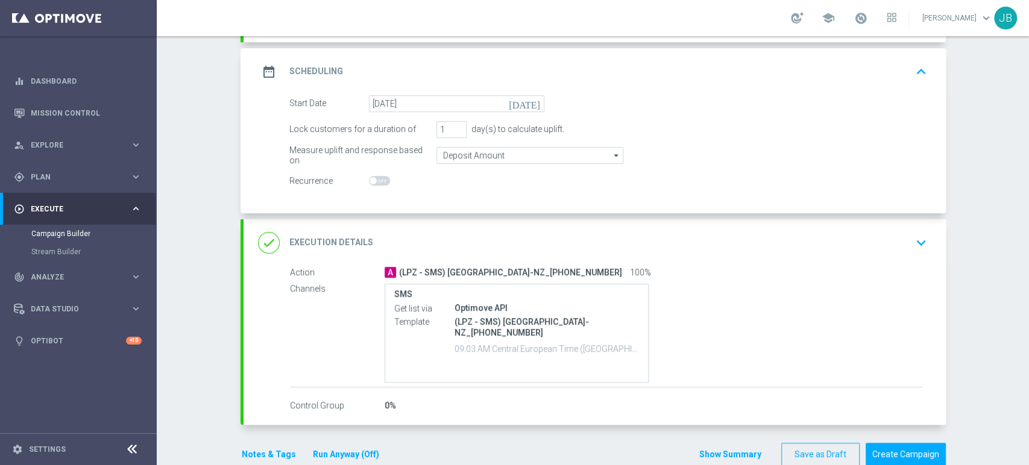
scroll to position [159, 0]
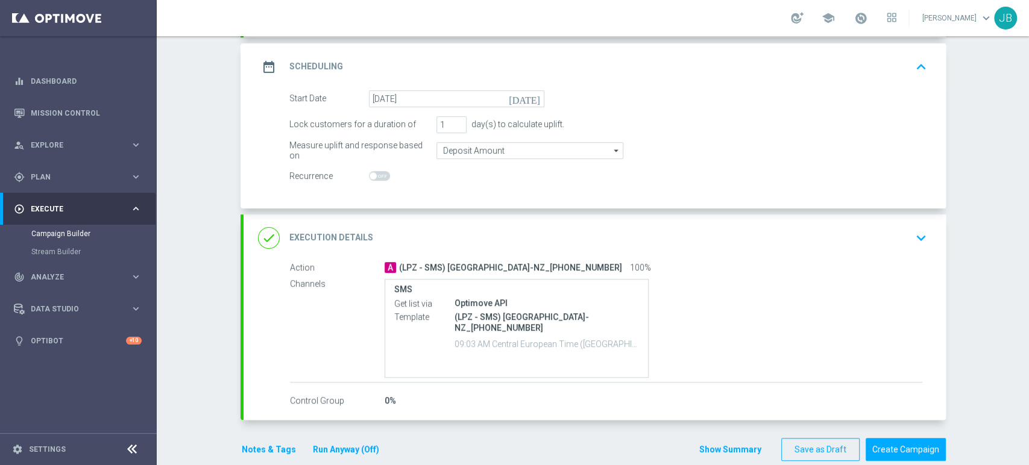
click at [854, 241] on div "done Execution Details keyboard_arrow_down" at bounding box center [594, 238] width 673 height 23
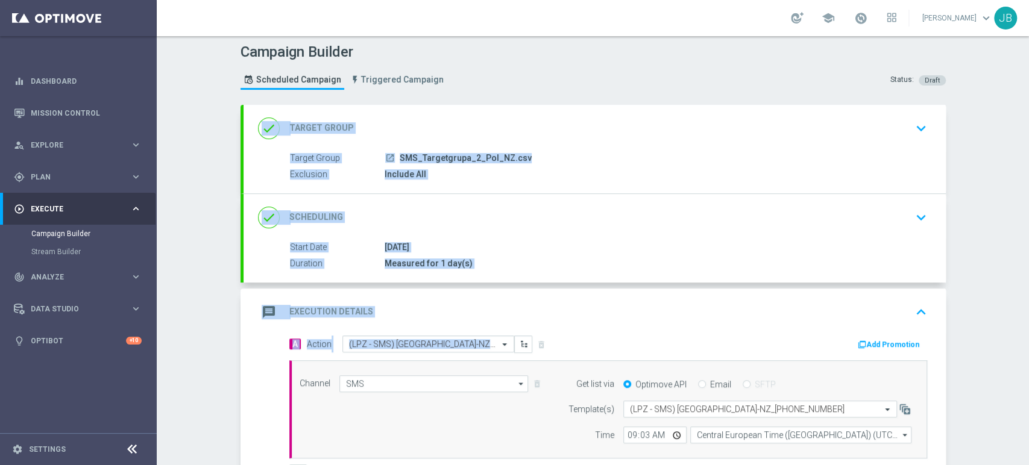
scroll to position [0, 0]
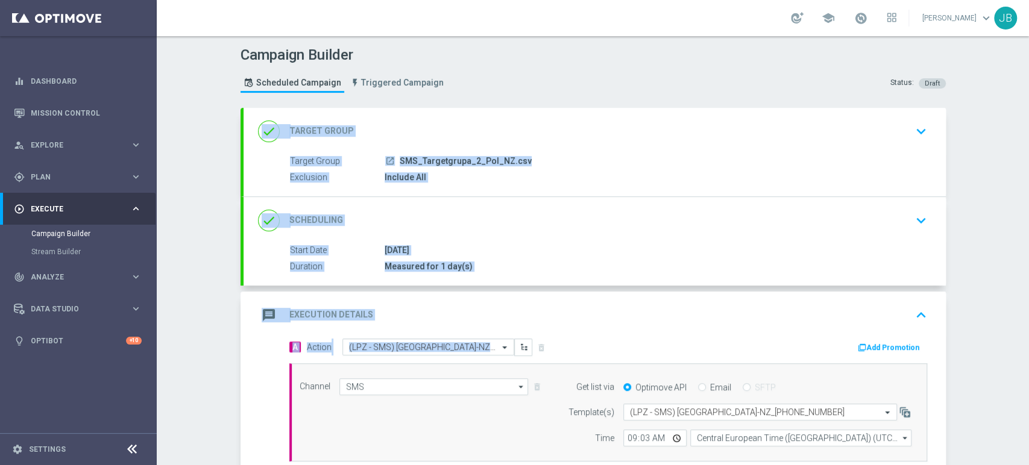
drag, startPoint x: 1028, startPoint y: 264, endPoint x: 1017, endPoint y: 163, distance: 101.8
click at [1017, 163] on div "Campaign Builder Scheduled Campaign Triggered Campaign Status: Draft done Targe…" at bounding box center [593, 250] width 872 height 429
click at [717, 221] on div "done Scheduling keyboard_arrow_down" at bounding box center [594, 220] width 673 height 23
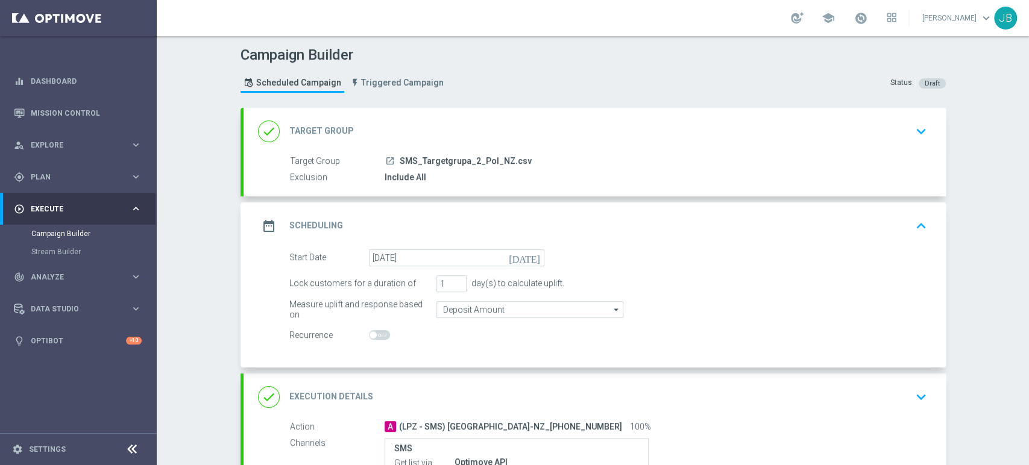
click at [681, 167] on div "Target Group launch SMS_Targetgrupa_2_Pol_NZ.csv" at bounding box center [606, 161] width 632 height 13
click at [698, 151] on div "done Target Group keyboard_arrow_down" at bounding box center [594, 131] width 702 height 47
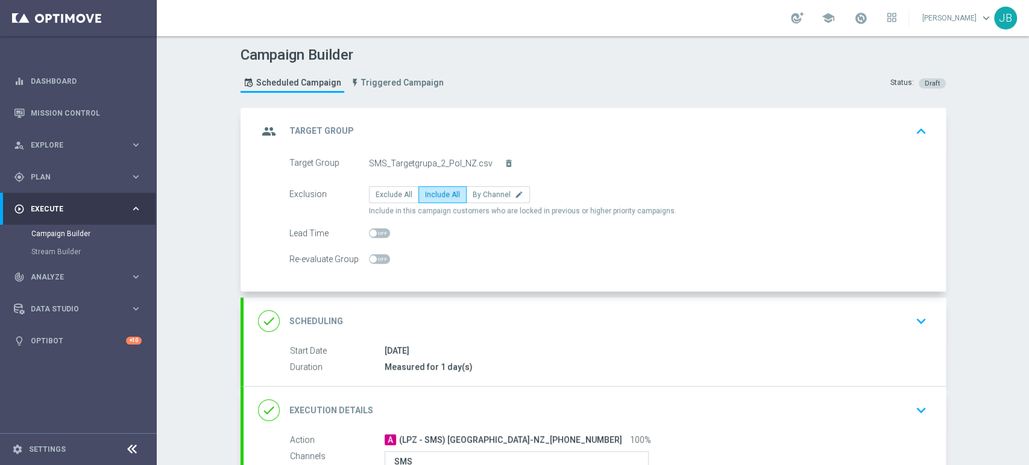
scroll to position [145, 0]
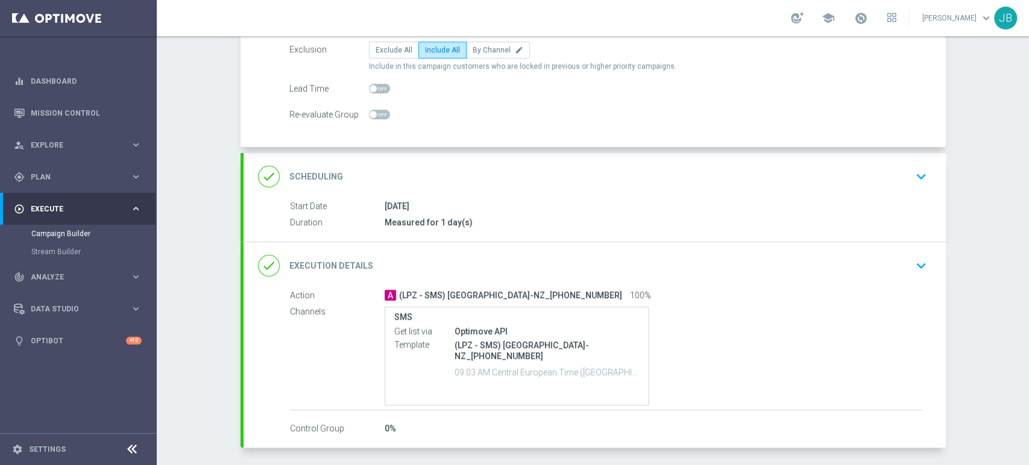
click at [831, 171] on div "done Scheduling keyboard_arrow_down" at bounding box center [594, 176] width 673 height 23
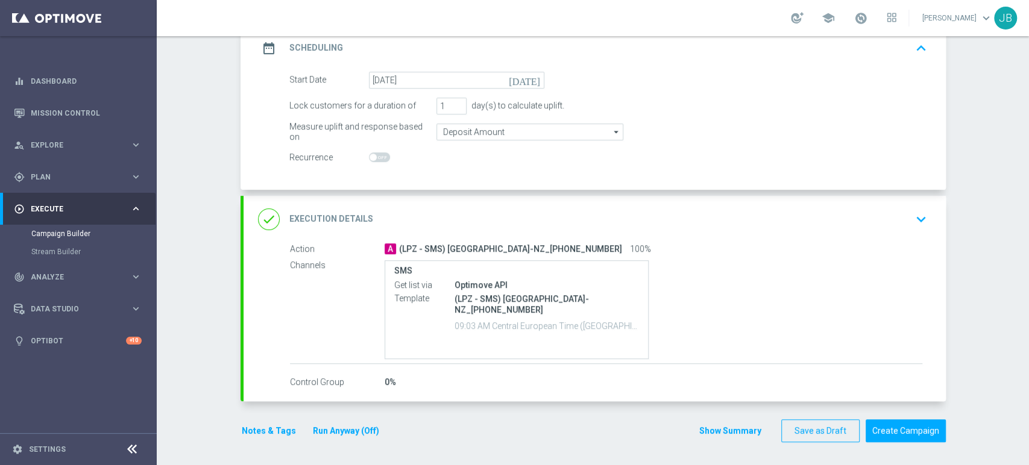
click at [867, 198] on div "done Execution Details keyboard_arrow_down" at bounding box center [594, 219] width 702 height 47
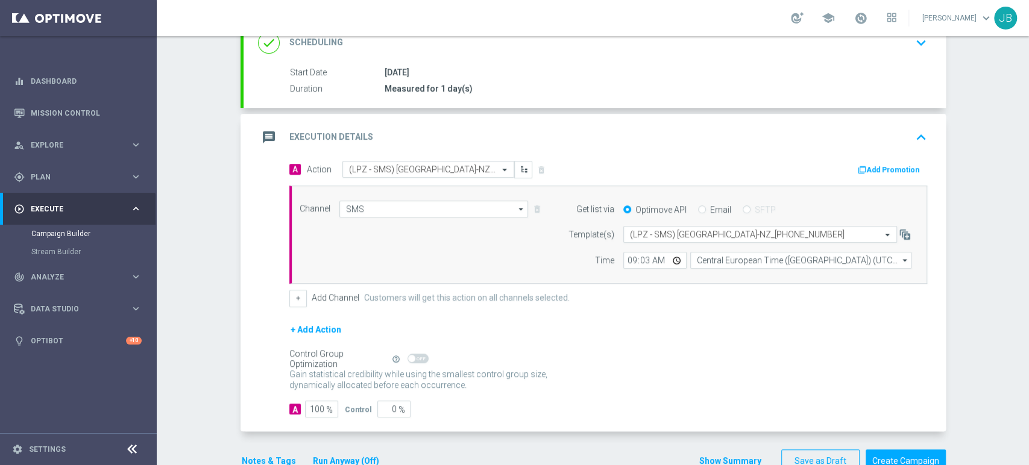
scroll to position [166, 0]
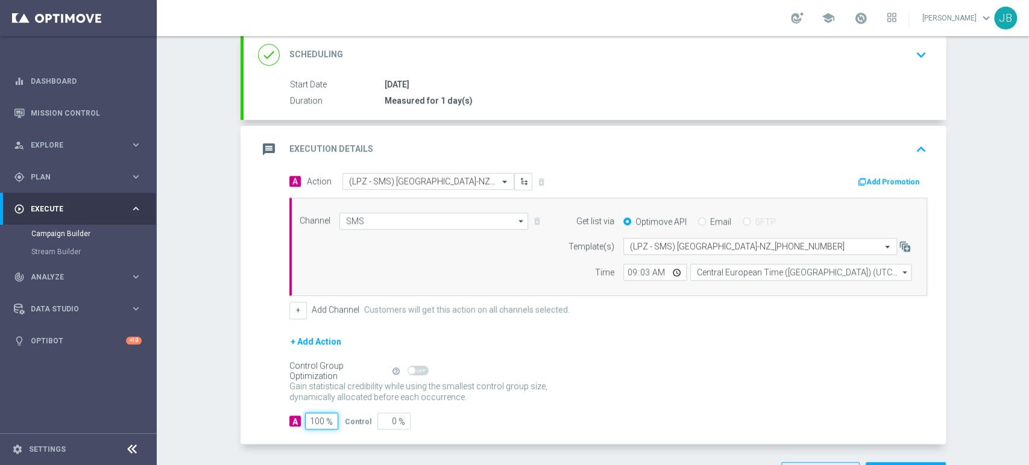
click at [312, 416] on input "100" at bounding box center [321, 421] width 33 height 17
type input "10"
type input "90"
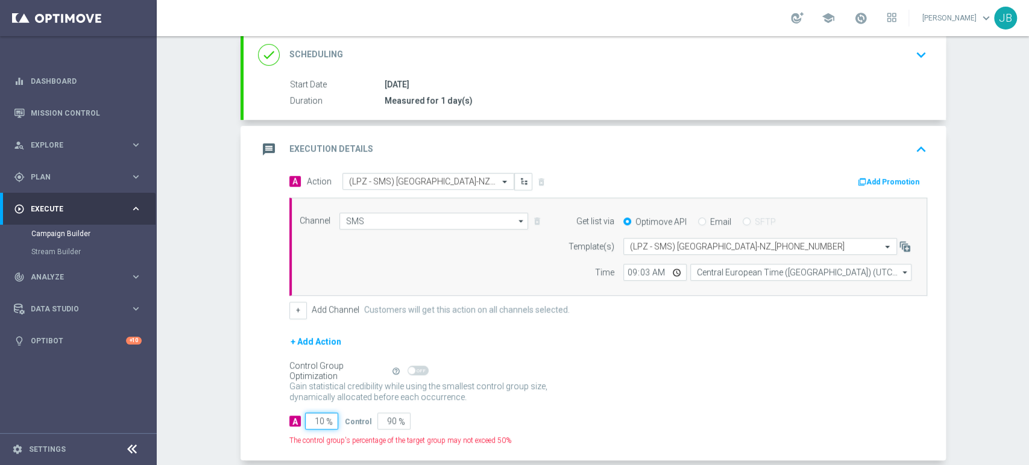
type input "0"
type input "100"
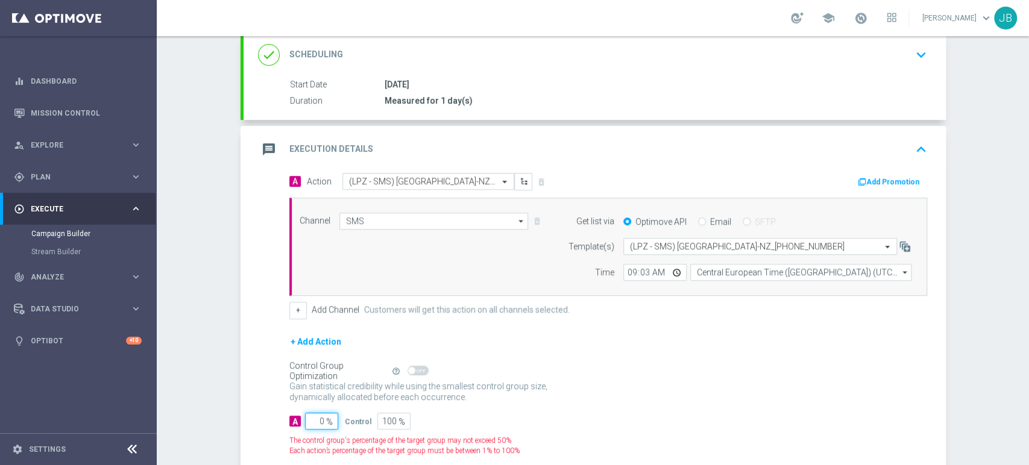
type input "10"
type input "90"
type input "100"
type input "0"
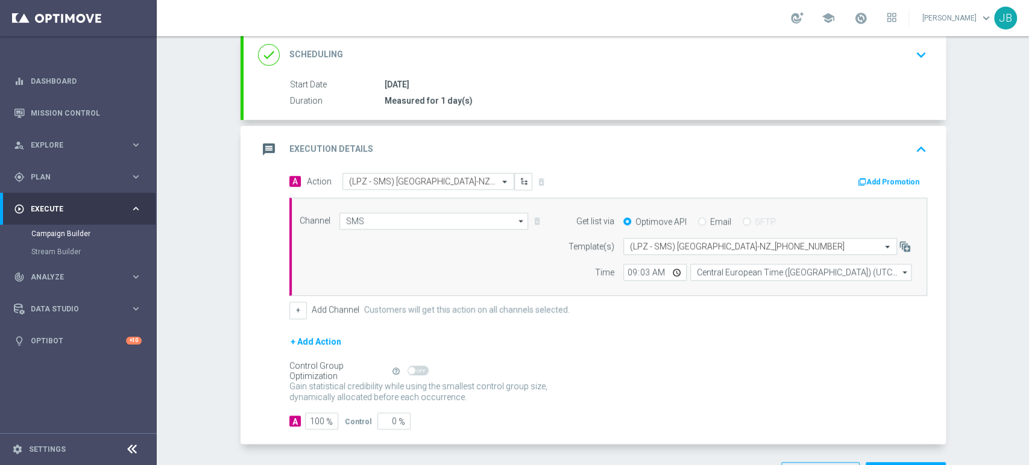
click at [796, 342] on div "+ Add Action" at bounding box center [608, 349] width 638 height 30
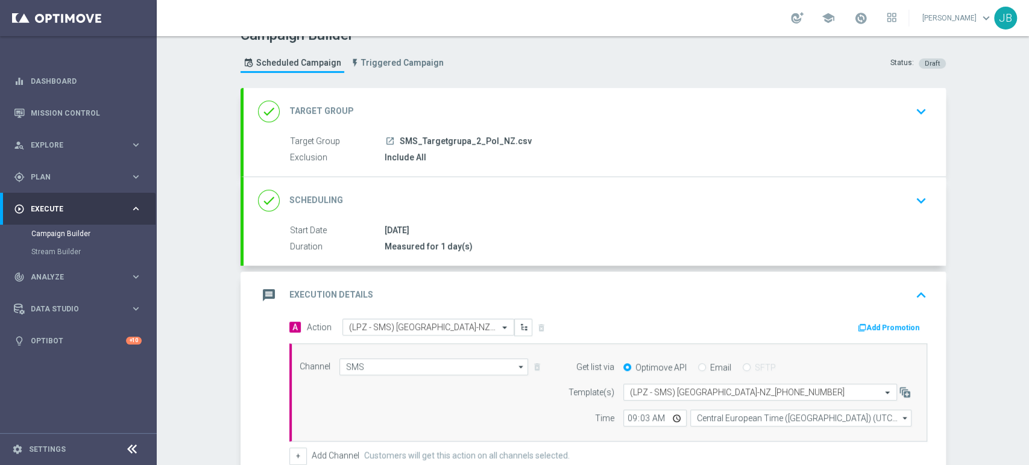
click at [1028, 147] on div "Campaign Builder Scheduled Campaign Triggered Campaign Status: Draft done Targe…" at bounding box center [593, 250] width 872 height 429
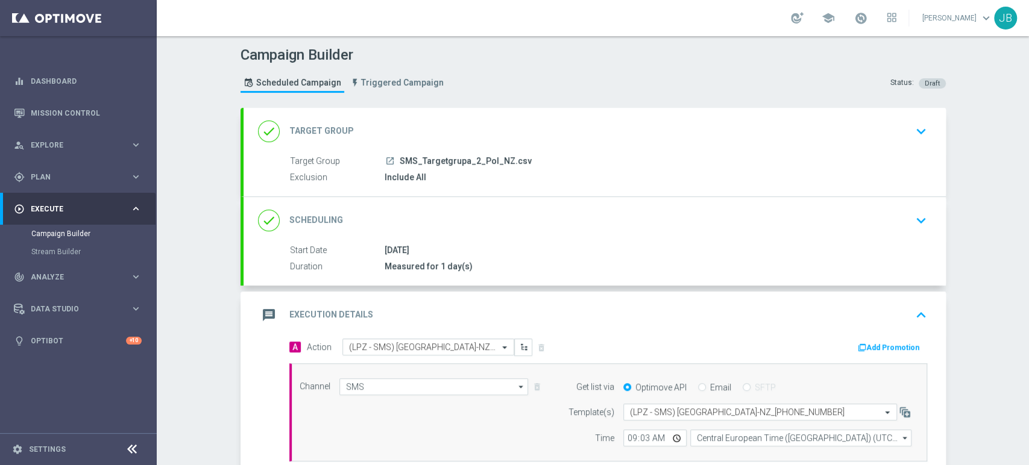
click at [906, 162] on div "launch SMS_Targetgrupa_2_Pol_NZ.csv" at bounding box center [653, 161] width 538 height 12
click at [914, 113] on div "done Target Group keyboard_arrow_down" at bounding box center [594, 131] width 702 height 47
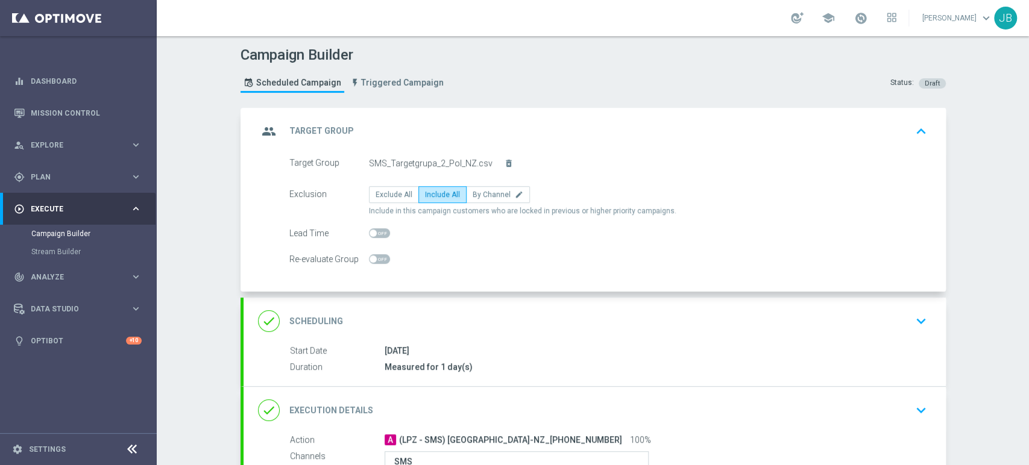
click at [914, 127] on icon "keyboard_arrow_up" at bounding box center [921, 131] width 18 height 18
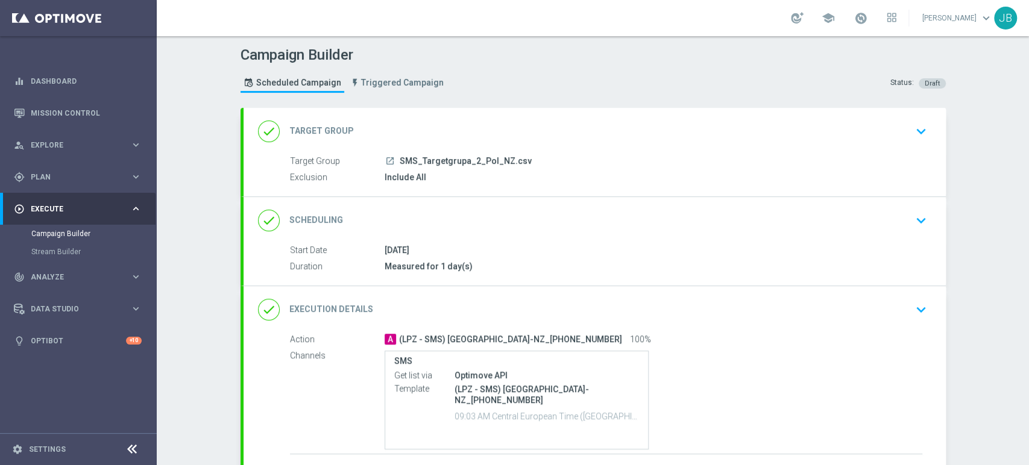
scroll to position [82, 0]
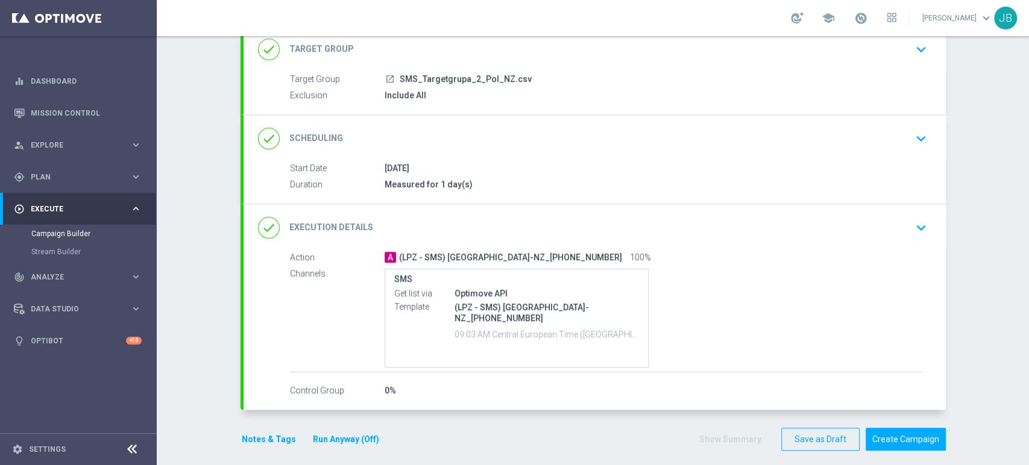
click at [927, 136] on div "done Scheduling keyboard_arrow_down" at bounding box center [594, 138] width 702 height 47
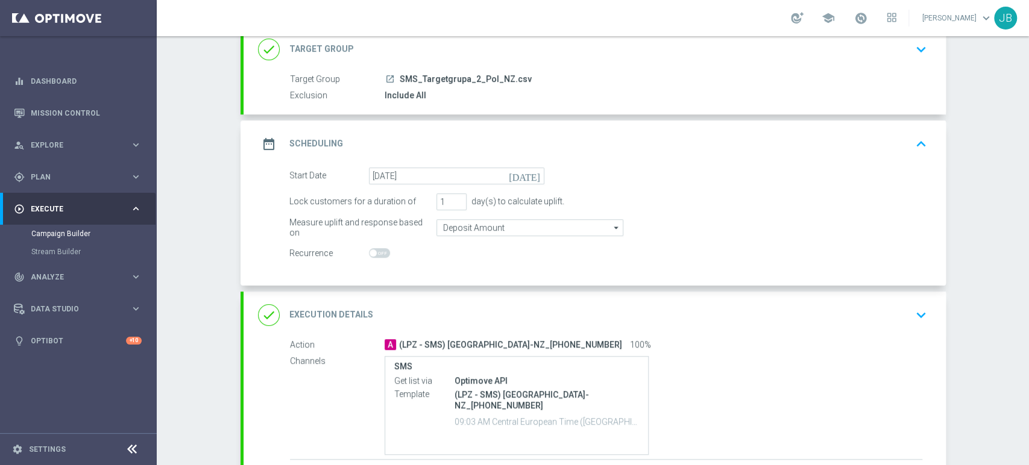
click at [927, 136] on div "date_range Scheduling keyboard_arrow_up" at bounding box center [594, 144] width 702 height 47
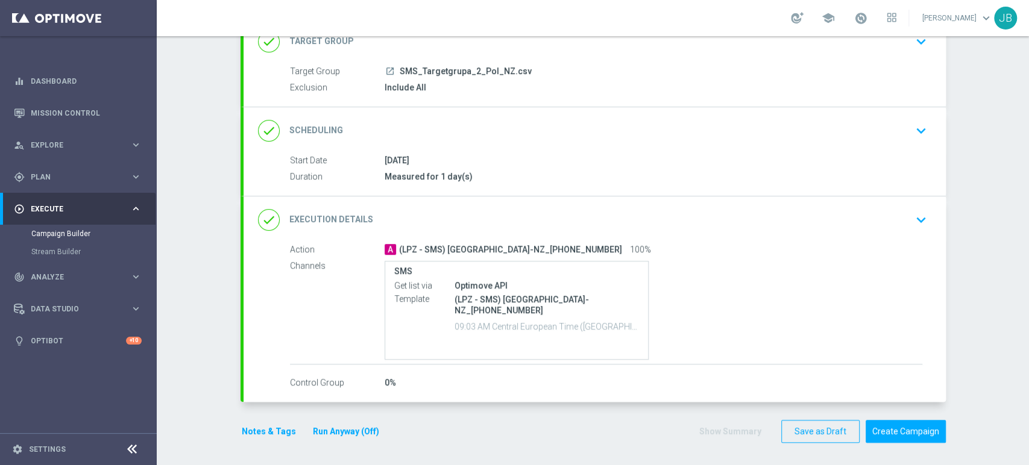
click at [897, 234] on div "done Execution Details keyboard_arrow_down" at bounding box center [594, 219] width 702 height 47
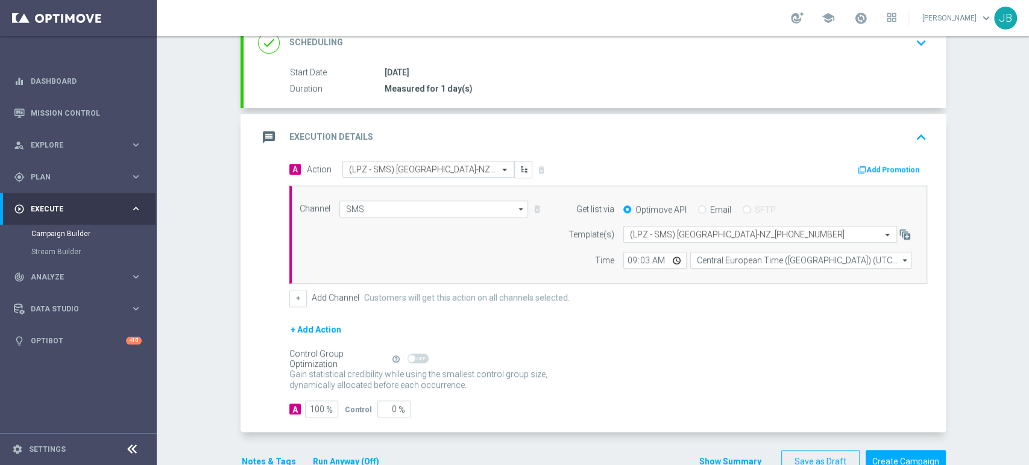
scroll to position [187, 0]
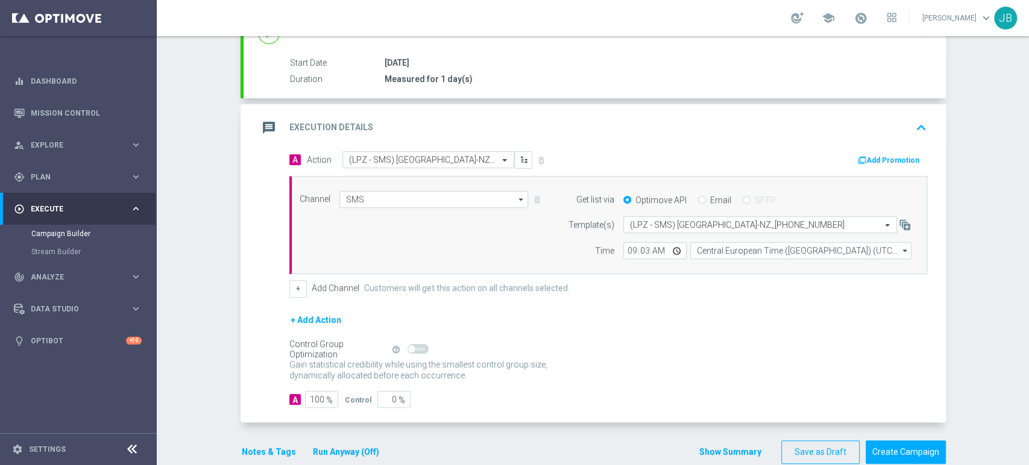
click at [979, 369] on div "Campaign Builder Scheduled Campaign Triggered Campaign Status: Draft done Targe…" at bounding box center [593, 250] width 872 height 429
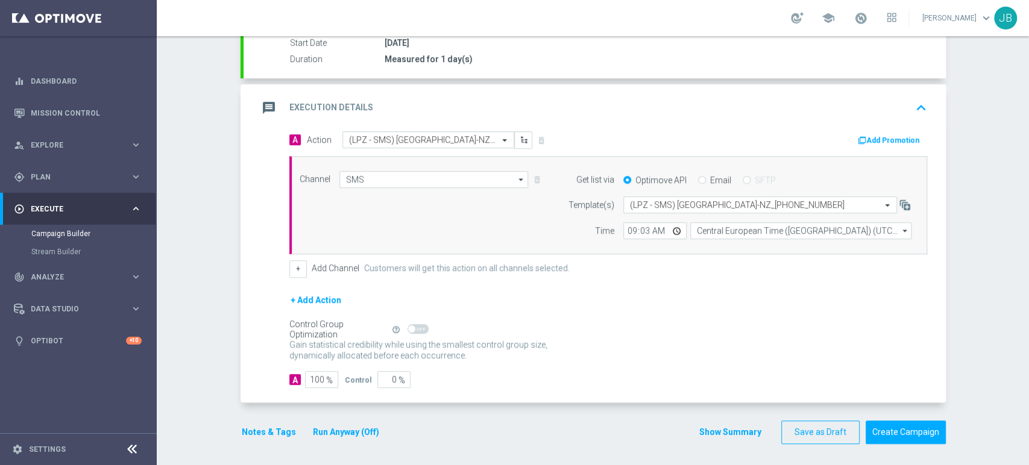
scroll to position [208, 0]
click at [924, 427] on button "Create Campaign" at bounding box center [905, 432] width 80 height 24
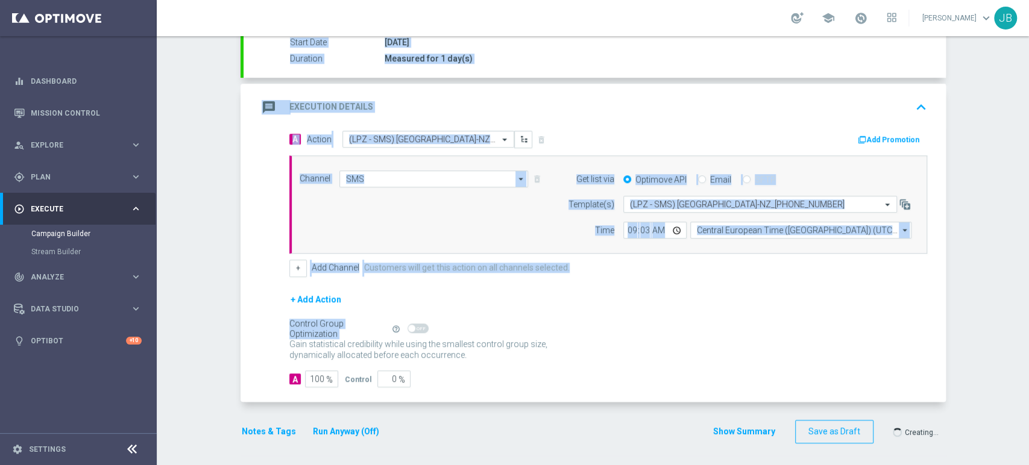
drag, startPoint x: 1028, startPoint y: 215, endPoint x: 1028, endPoint y: 351, distance: 136.8
click at [1028, 351] on div "Campaign Builder Scheduled Campaign Triggered Campaign Status: Draft done Targe…" at bounding box center [593, 250] width 872 height 429
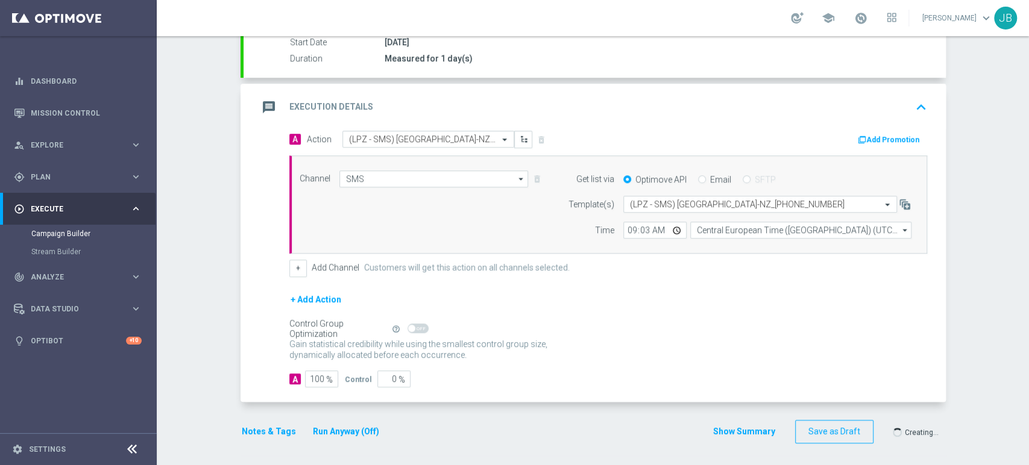
click at [989, 296] on div at bounding box center [502, 232] width 1029 height 465
